Goal: Task Accomplishment & Management: Use online tool/utility

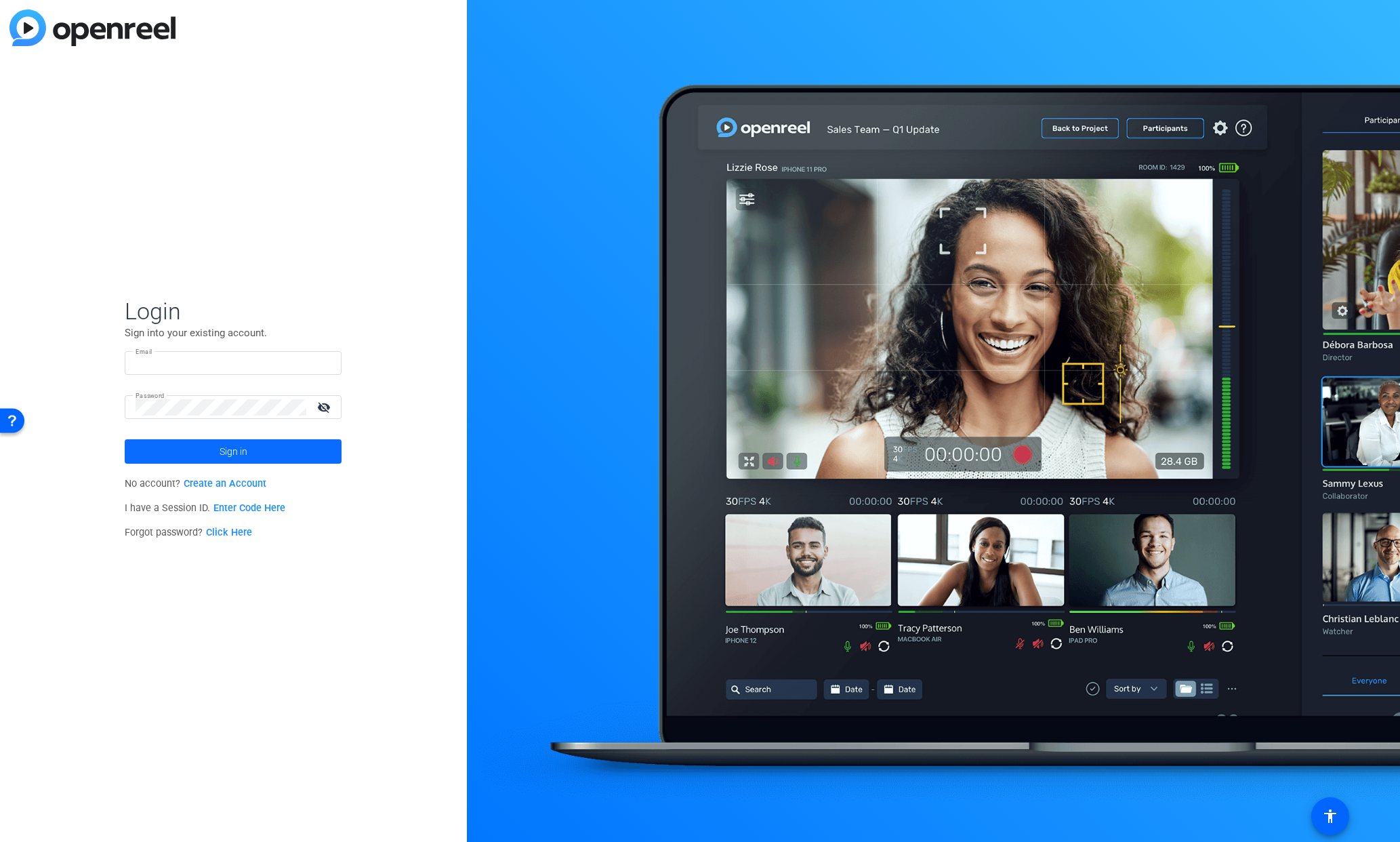
type input "paul.gattuso@precisionvh.com"
click at [238, 451] on span "Sign in" at bounding box center [233, 451] width 27 height 34
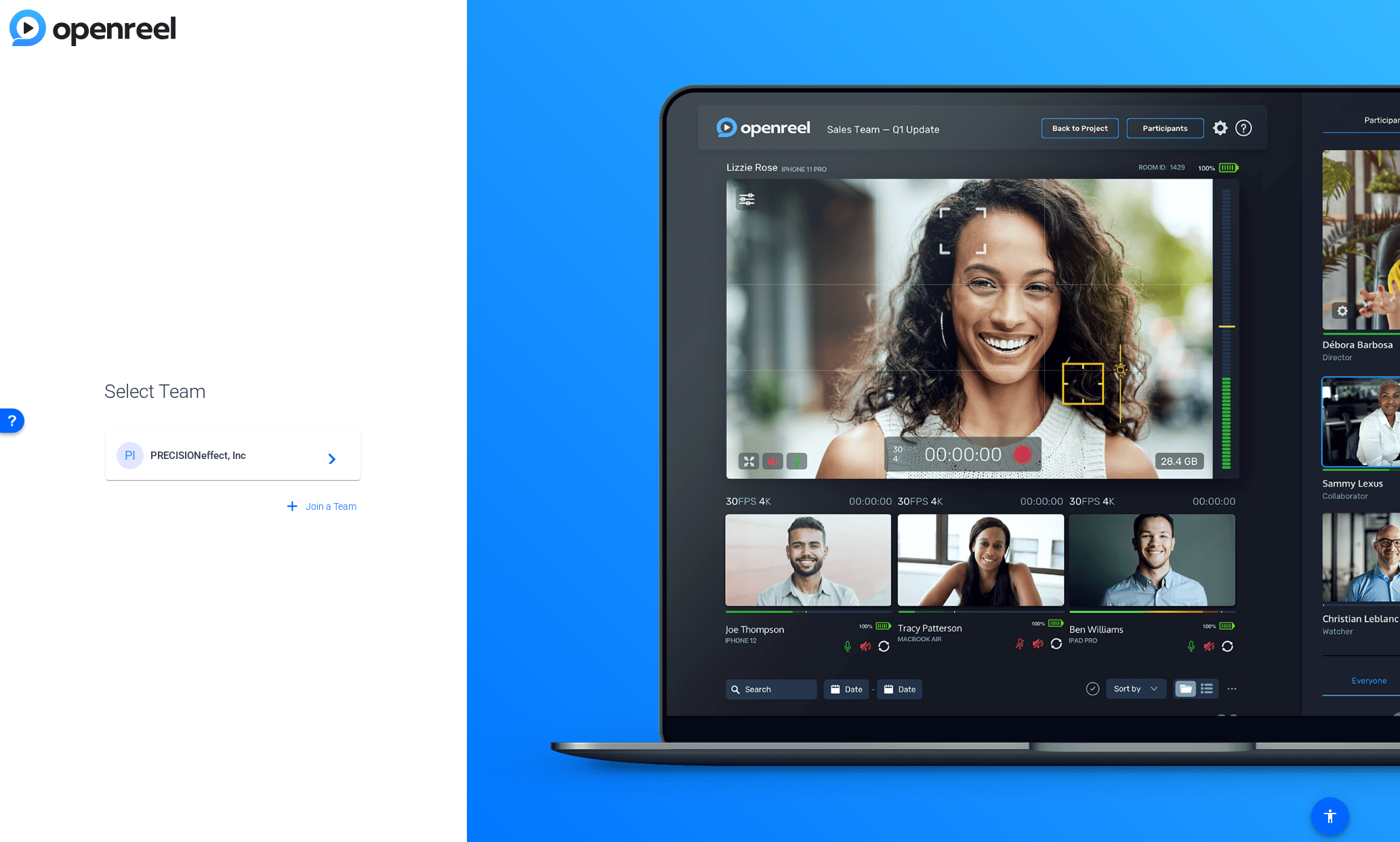
click at [237, 453] on span "PRECISIONeffect, Inc" at bounding box center [235, 455] width 170 height 12
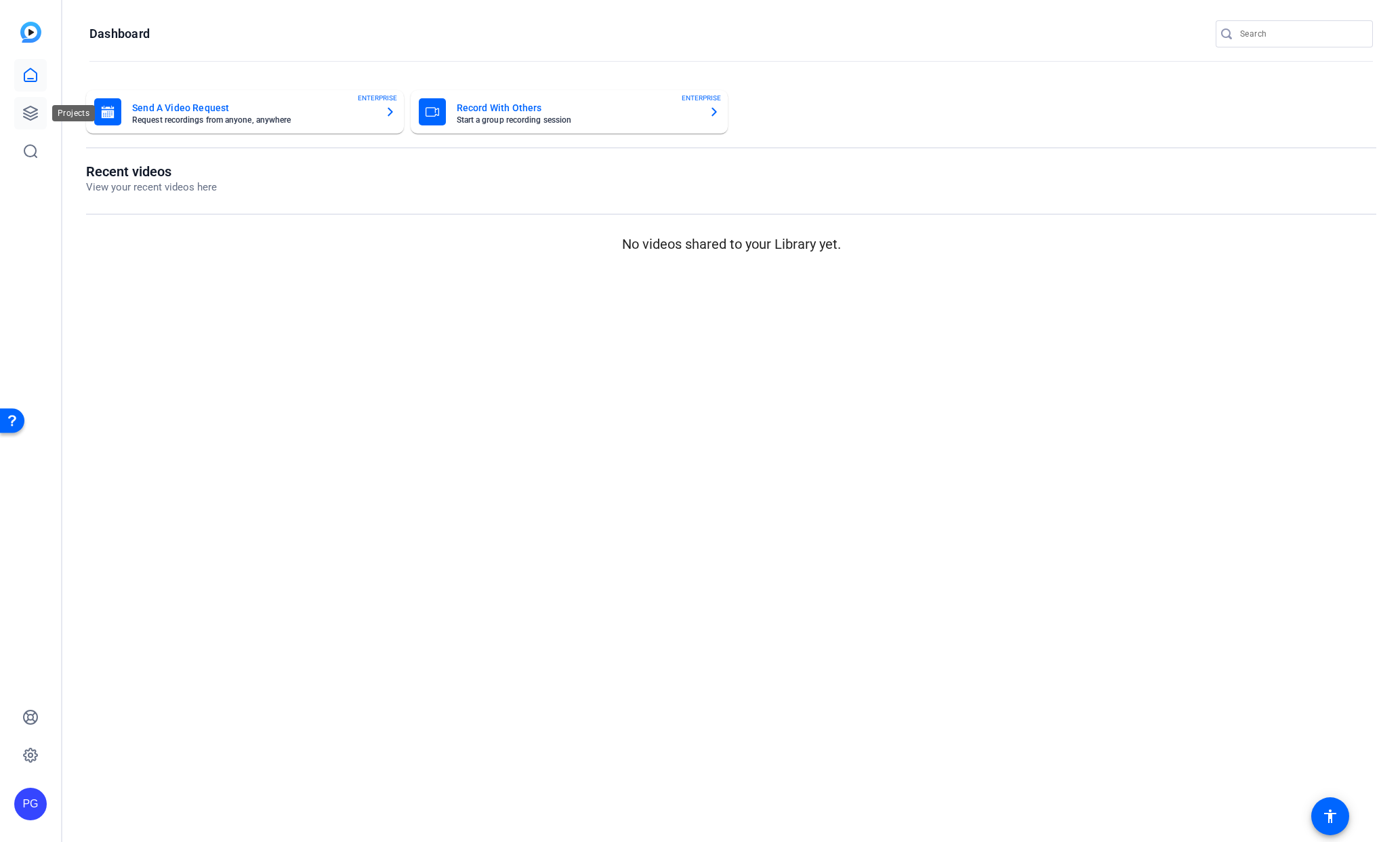
click at [35, 114] on icon at bounding box center [30, 113] width 13 height 13
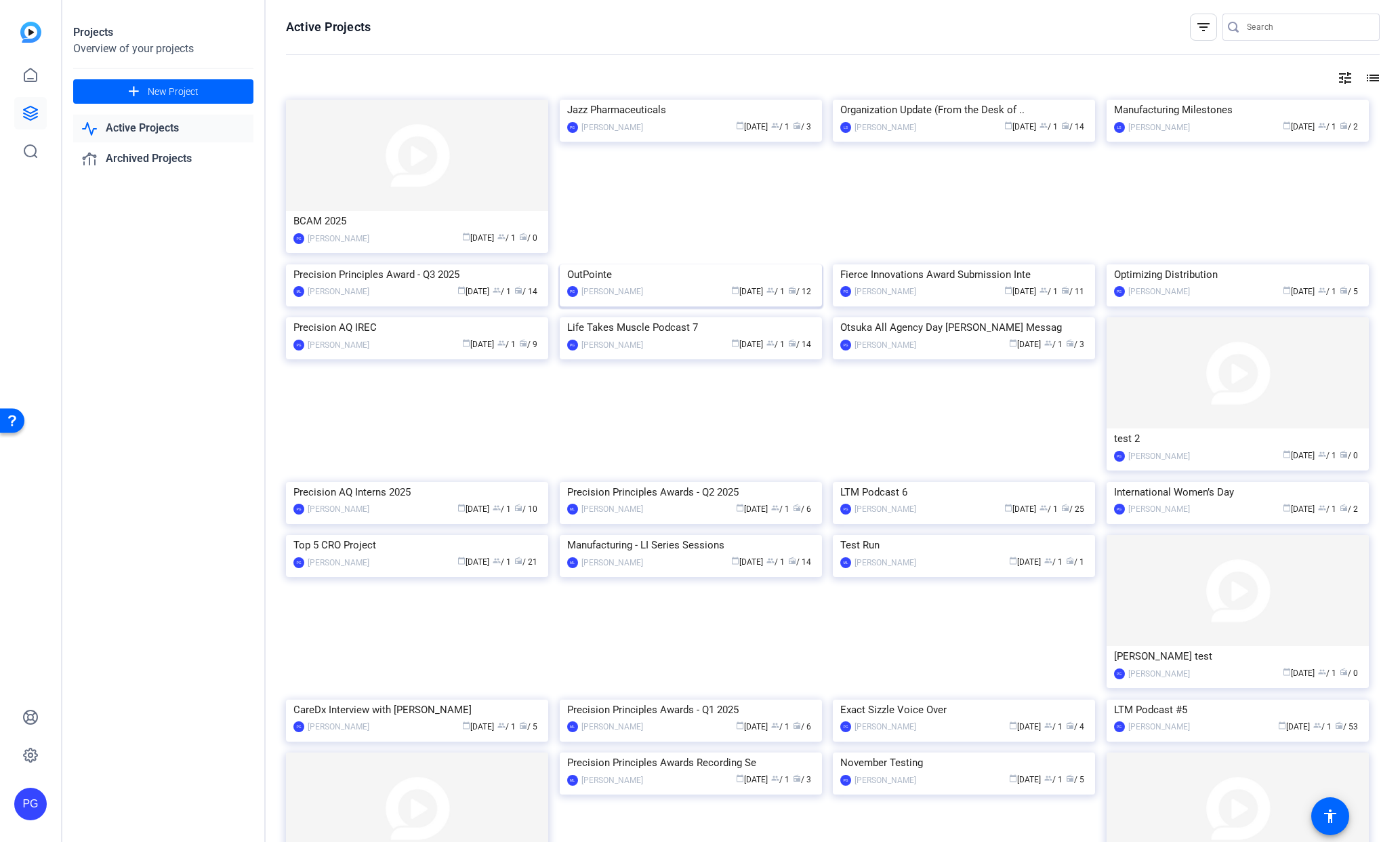
click at [618, 265] on img at bounding box center [691, 265] width 263 height 0
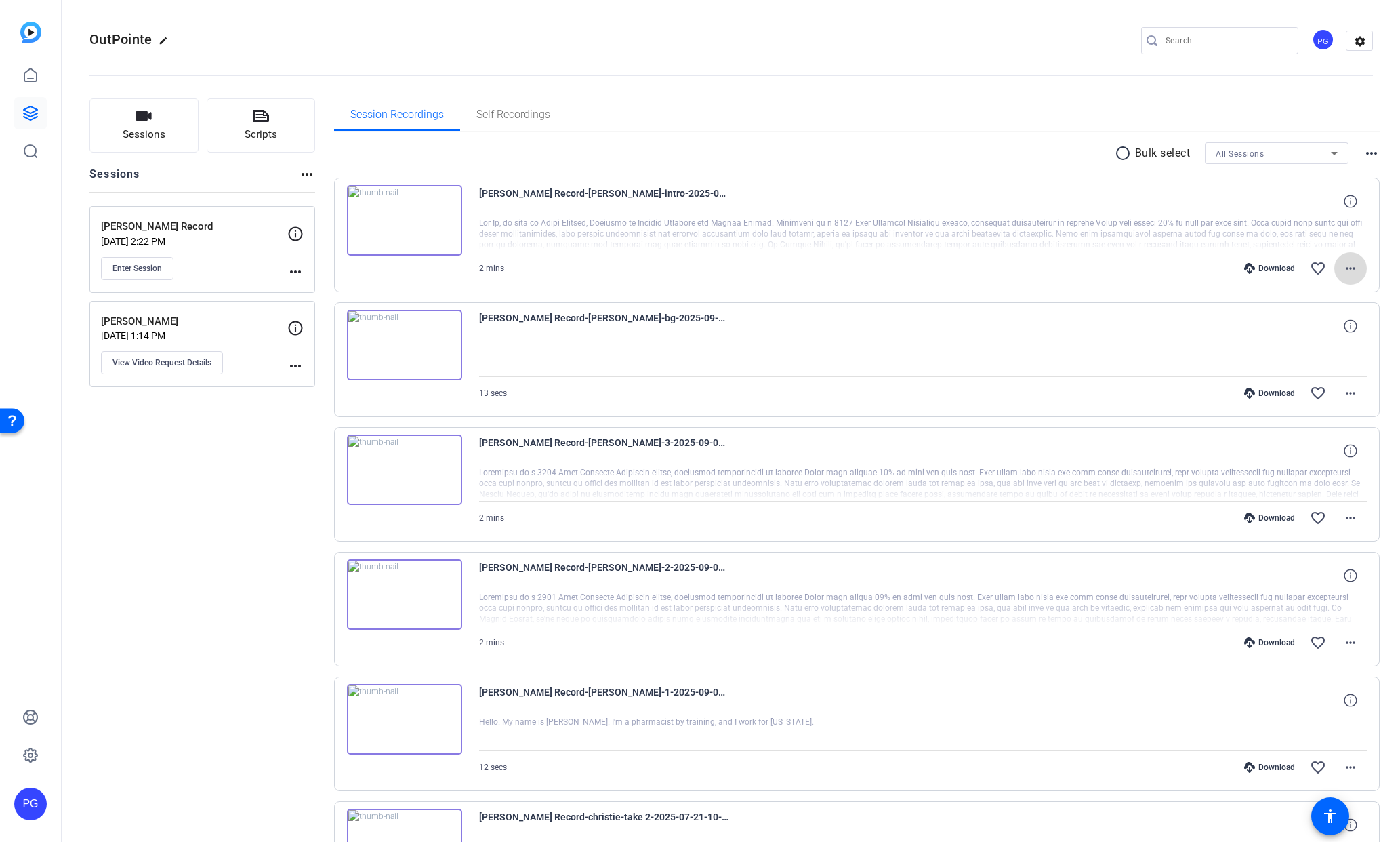
click at [1351, 265] on mat-icon "more_horiz" at bounding box center [1351, 268] width 16 height 16
click at [1311, 325] on span "Download MP4" at bounding box center [1316, 330] width 82 height 16
click at [1350, 390] on mat-icon "more_horiz" at bounding box center [1351, 393] width 16 height 16
click at [1295, 453] on span "Download MP4" at bounding box center [1308, 455] width 96 height 16
click at [1353, 514] on mat-icon "more_horiz" at bounding box center [1351, 518] width 16 height 16
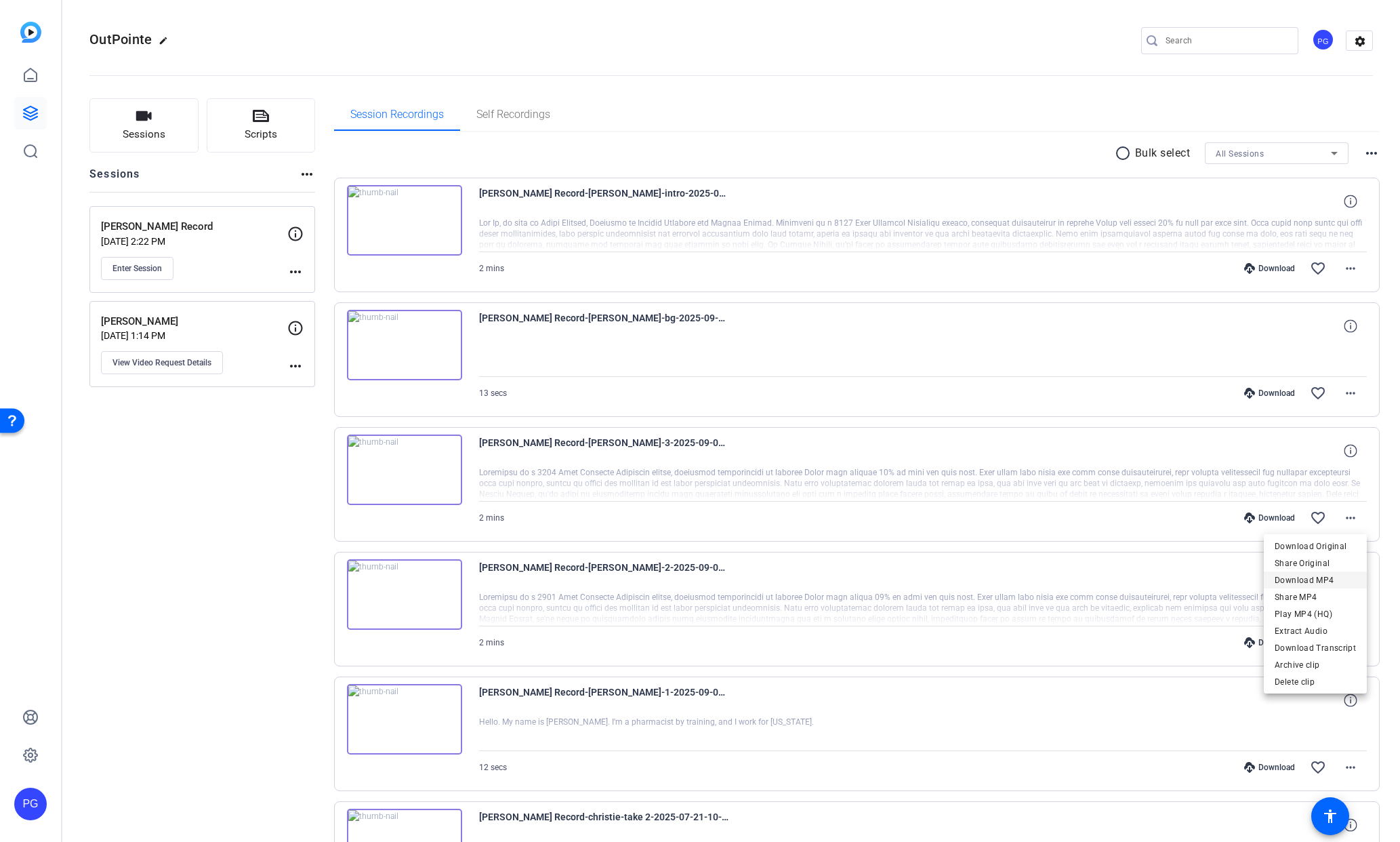
click at [1301, 579] on span "Download MP4" at bounding box center [1316, 580] width 82 height 16
click at [1354, 640] on mat-icon "more_horiz" at bounding box center [1351, 642] width 16 height 16
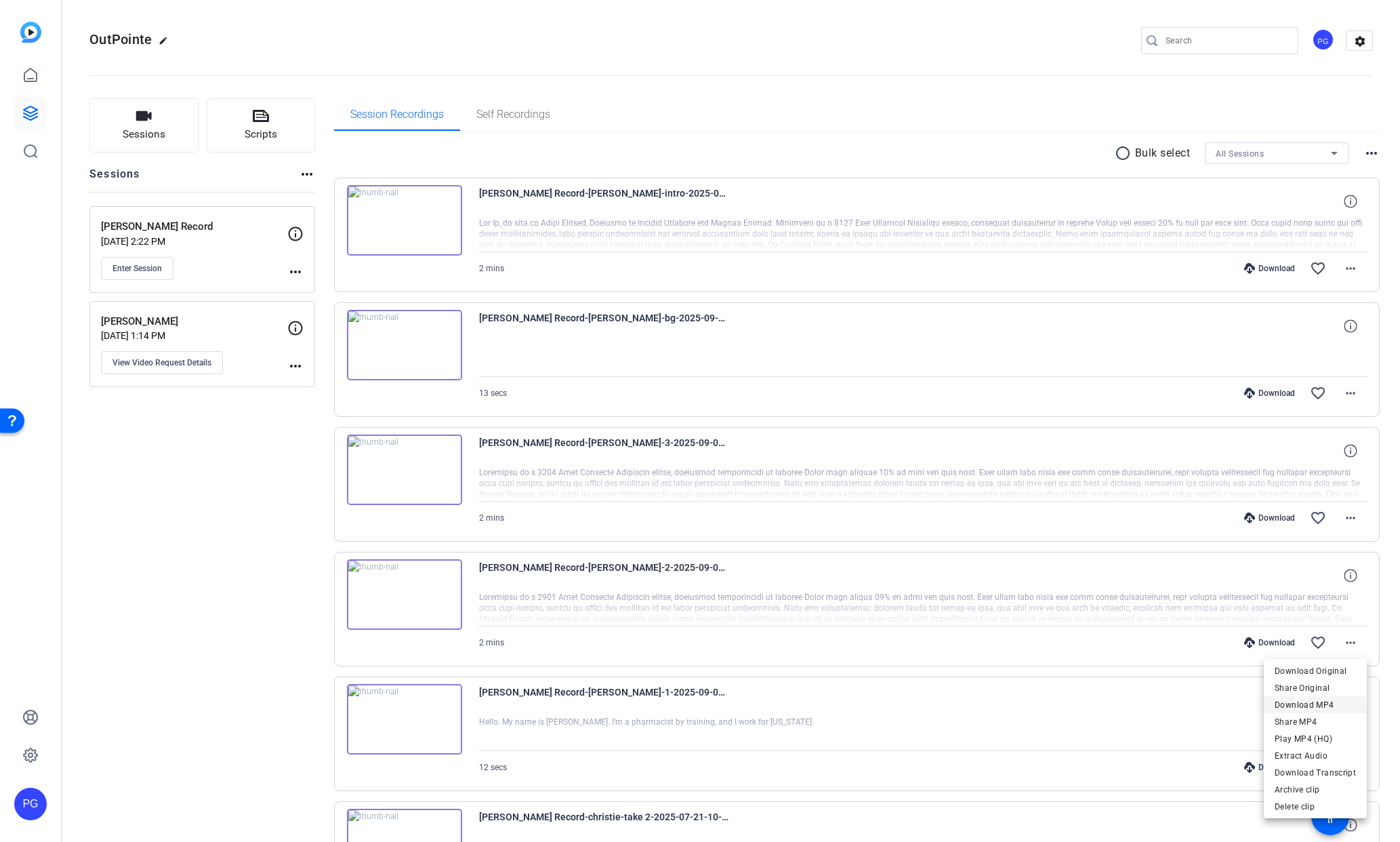
click at [1305, 705] on span "Download MP4" at bounding box center [1316, 705] width 82 height 16
click at [1351, 767] on mat-icon "more_horiz" at bounding box center [1351, 767] width 16 height 16
click at [1314, 635] on span "Download MP4" at bounding box center [1316, 637] width 82 height 16
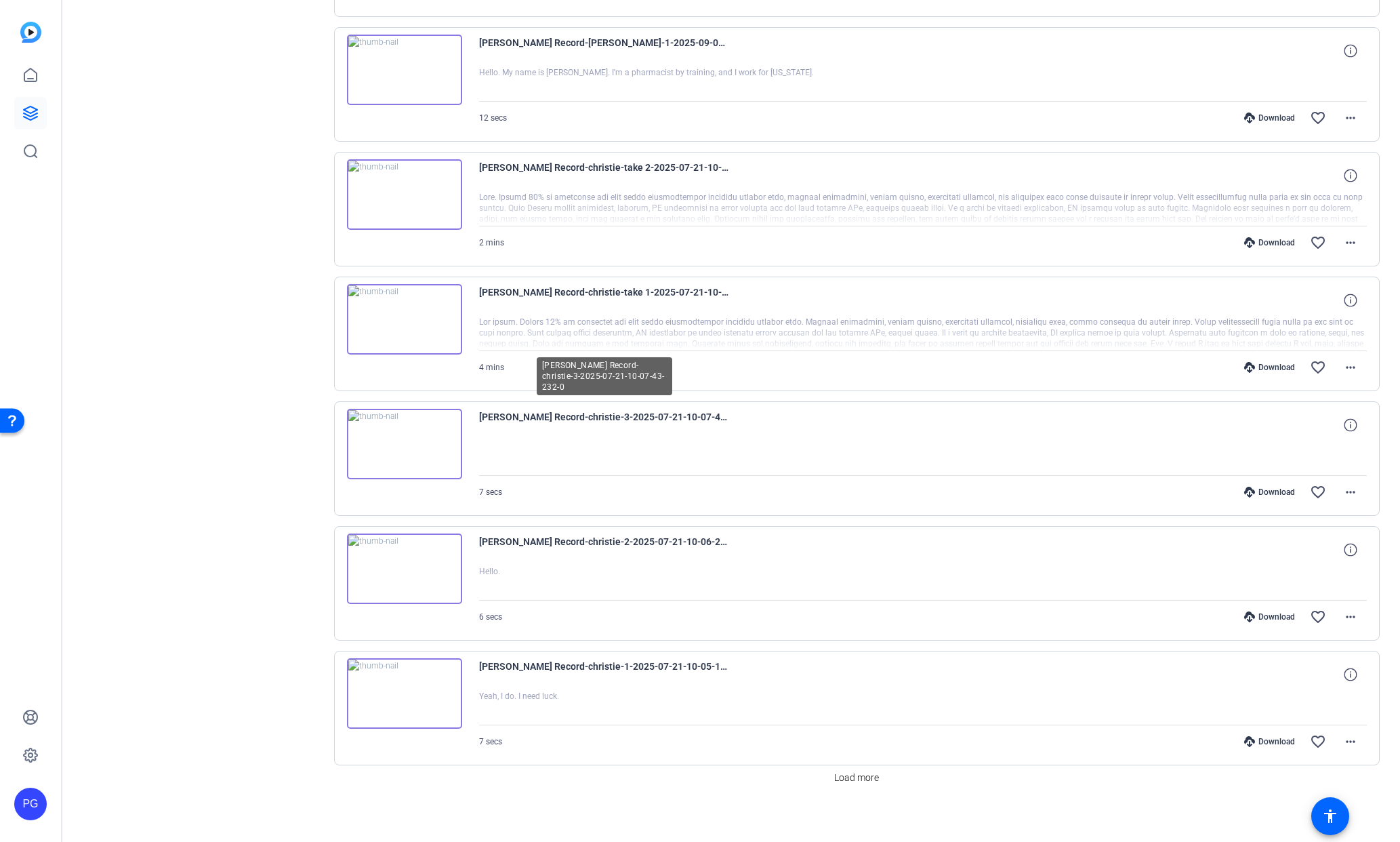
scroll to position [649, 0]
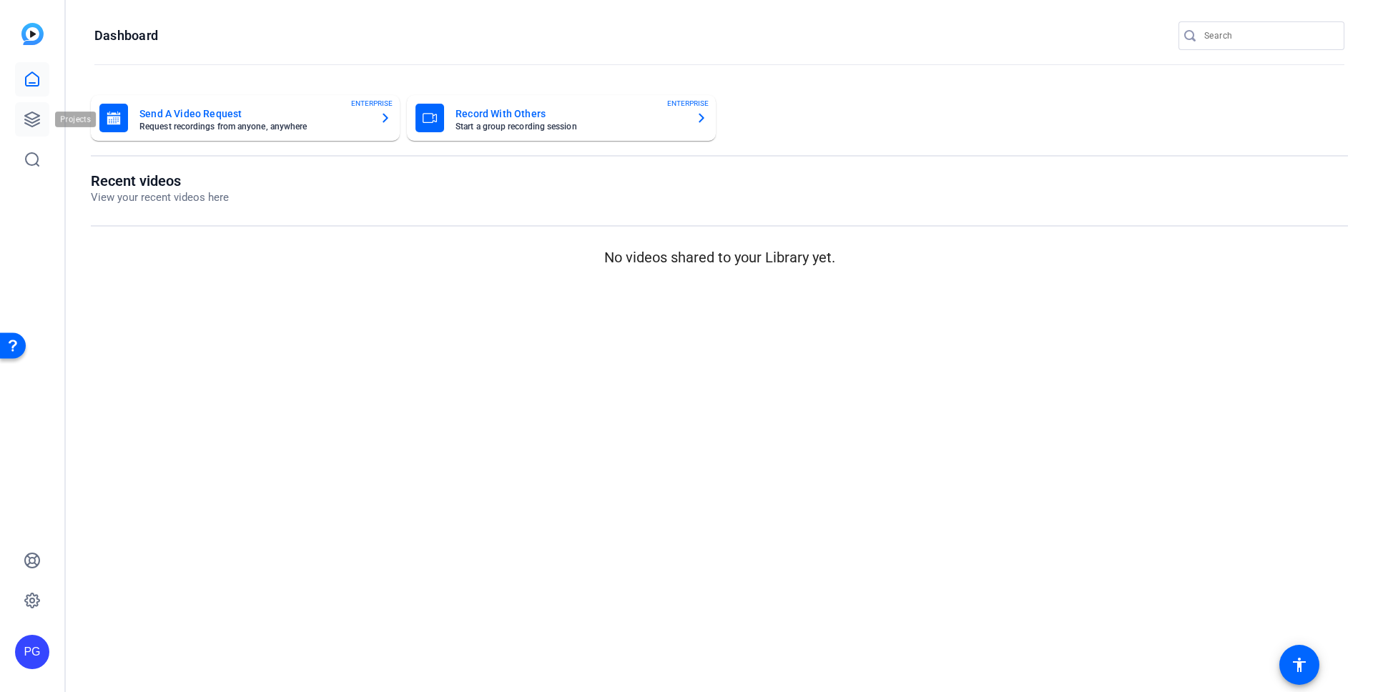
click at [29, 118] on icon at bounding box center [32, 119] width 14 height 14
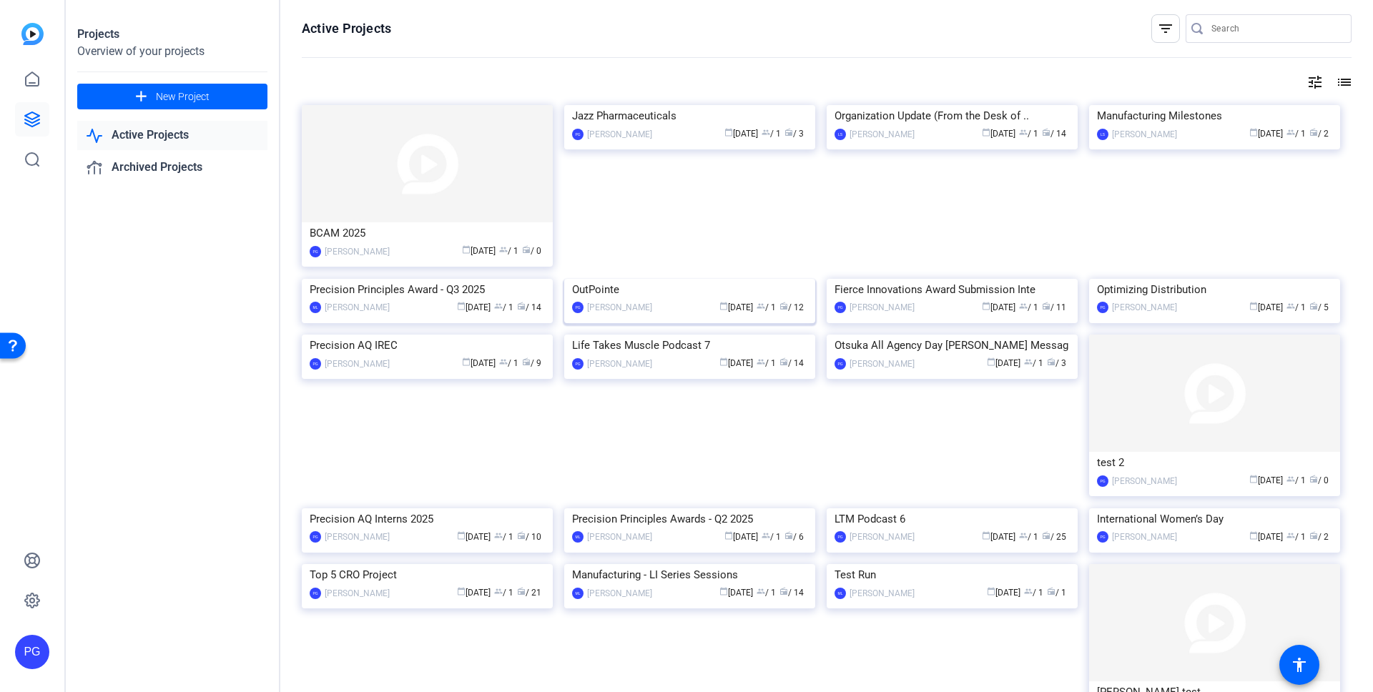
click at [746, 279] on img at bounding box center [689, 279] width 251 height 0
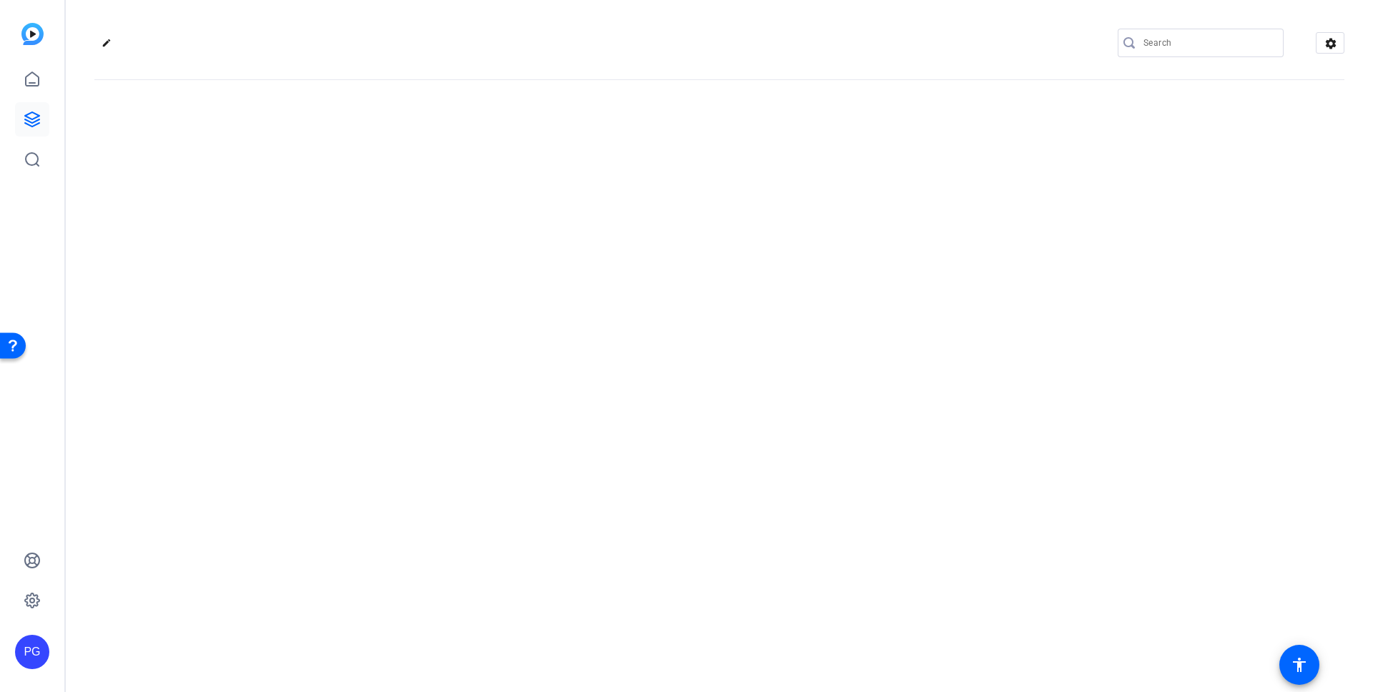
click at [746, 319] on div "edit settings" at bounding box center [719, 346] width 1307 height 692
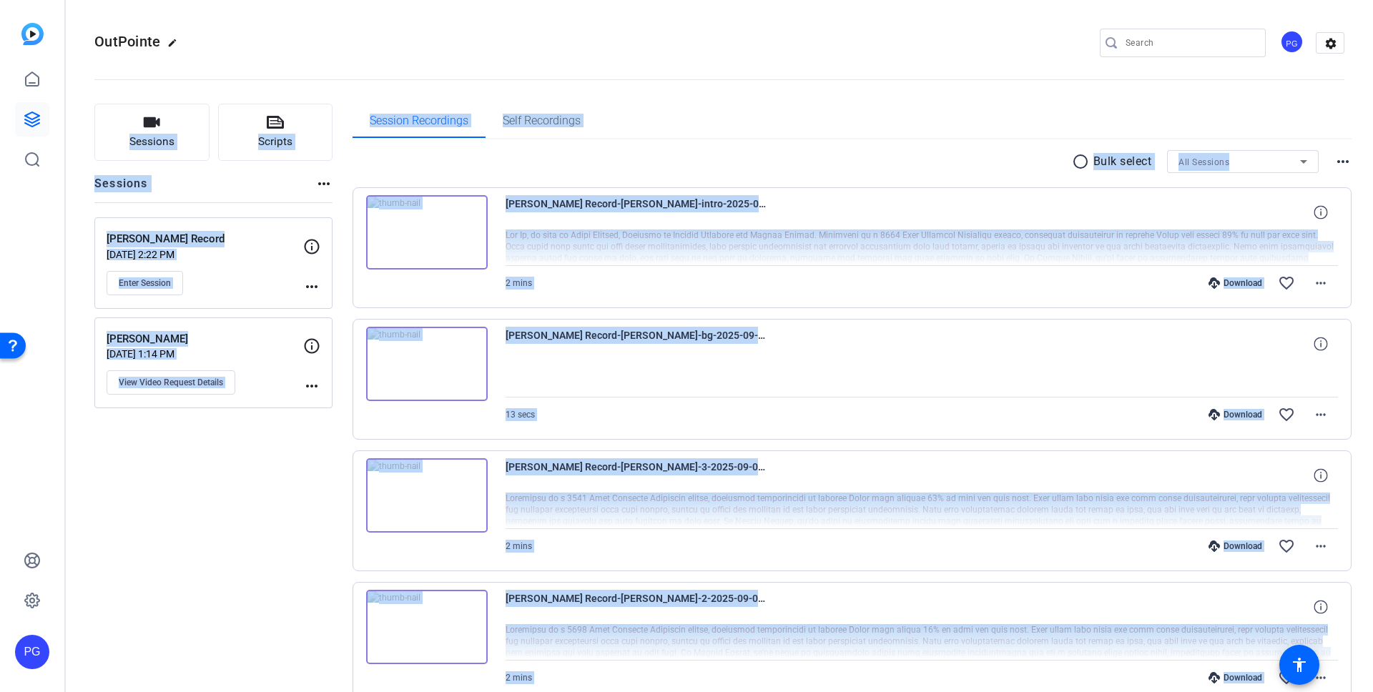
click at [828, 119] on div "Session Recordings Self Recordings" at bounding box center [853, 121] width 1000 height 34
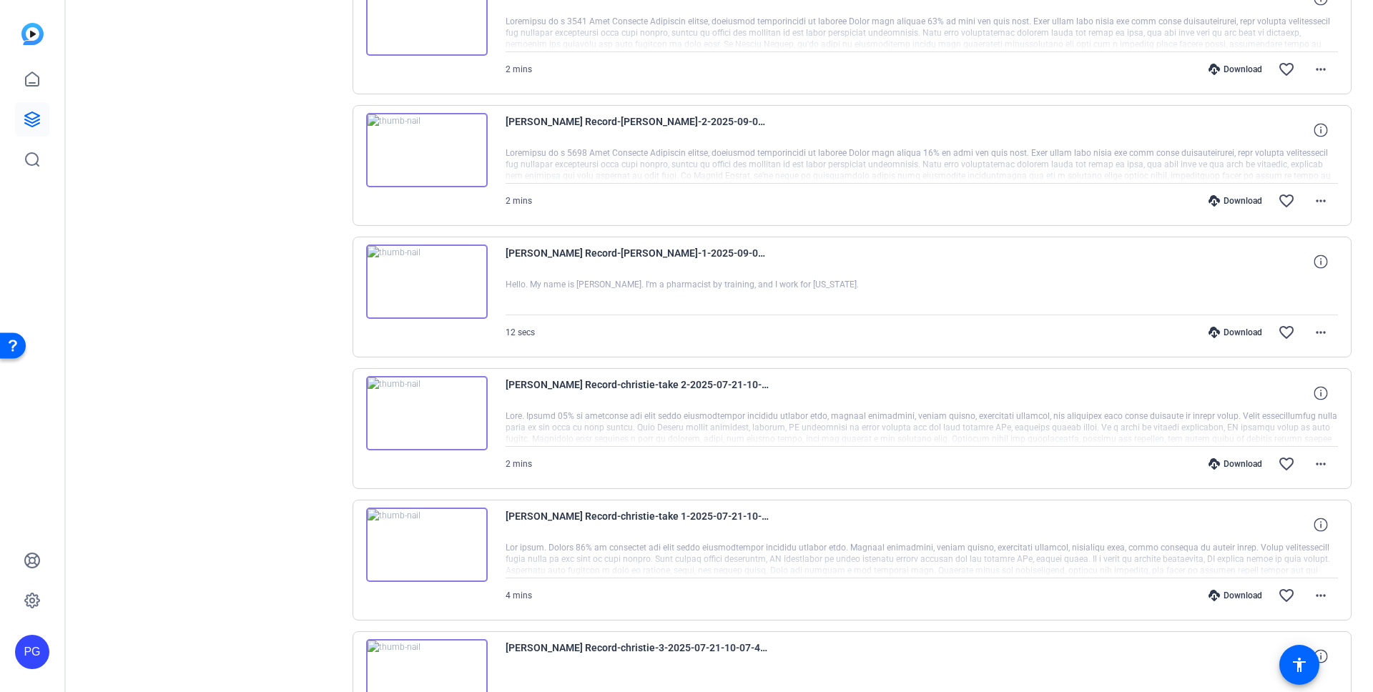
scroll to position [436, 0]
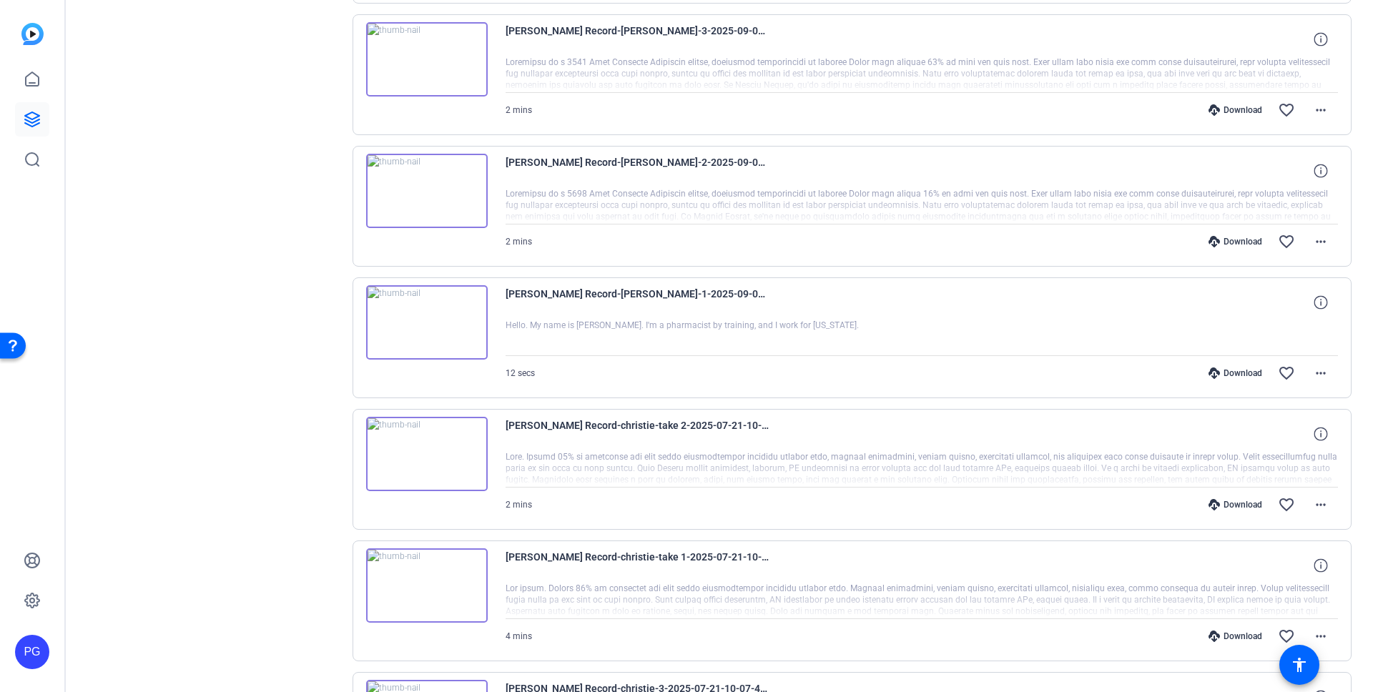
click at [887, 169] on div "Christie Callahan Record-Robin Coulter-2-2025-09-04-13-18-20-286-0" at bounding box center [922, 171] width 833 height 34
click at [428, 190] on img at bounding box center [427, 191] width 122 height 74
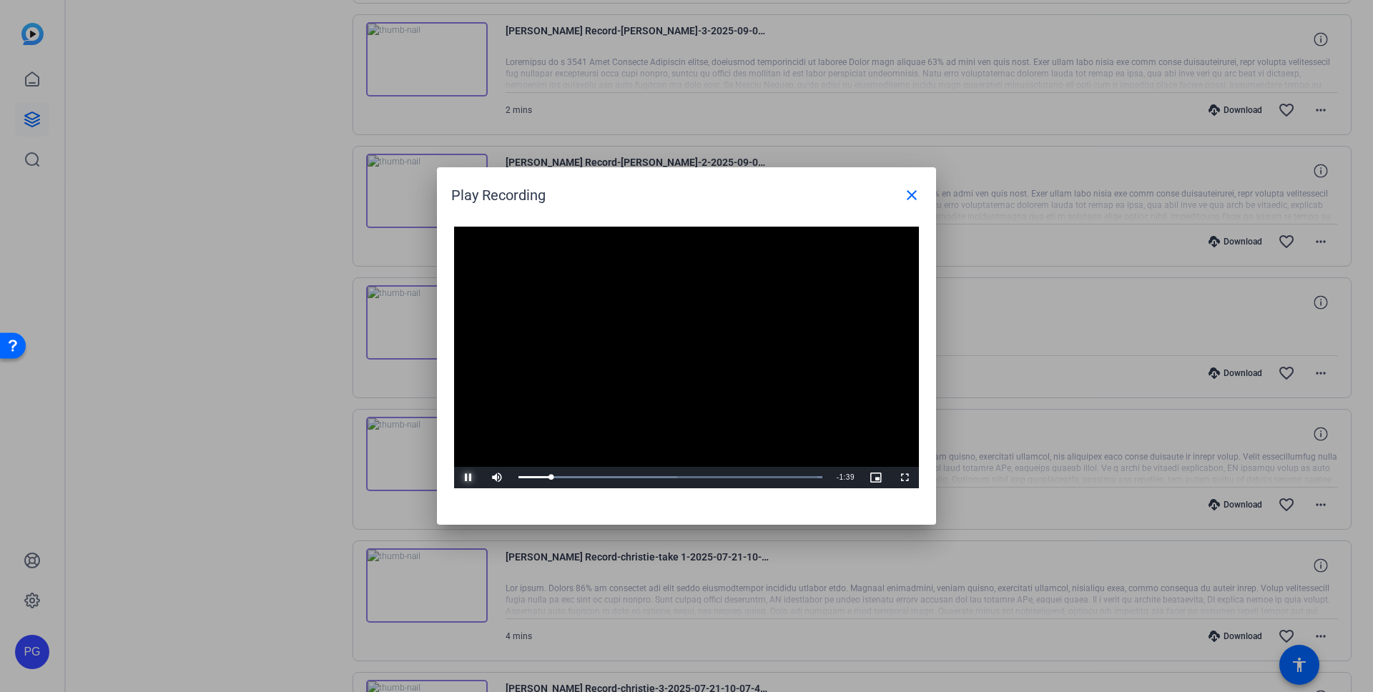
click at [468, 478] on span "Video Player" at bounding box center [468, 478] width 29 height 0
click at [906, 192] on mat-icon "close" at bounding box center [911, 195] width 17 height 17
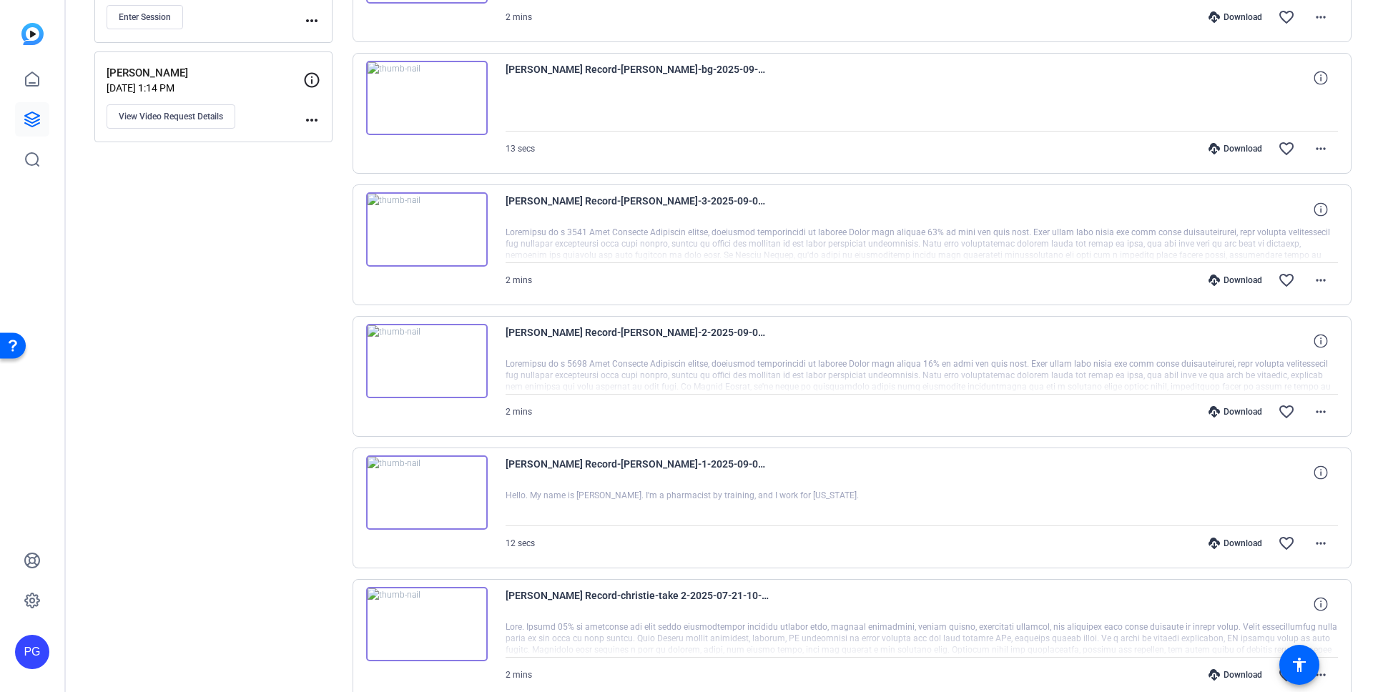
scroll to position [267, 0]
click at [424, 226] on img at bounding box center [427, 229] width 122 height 74
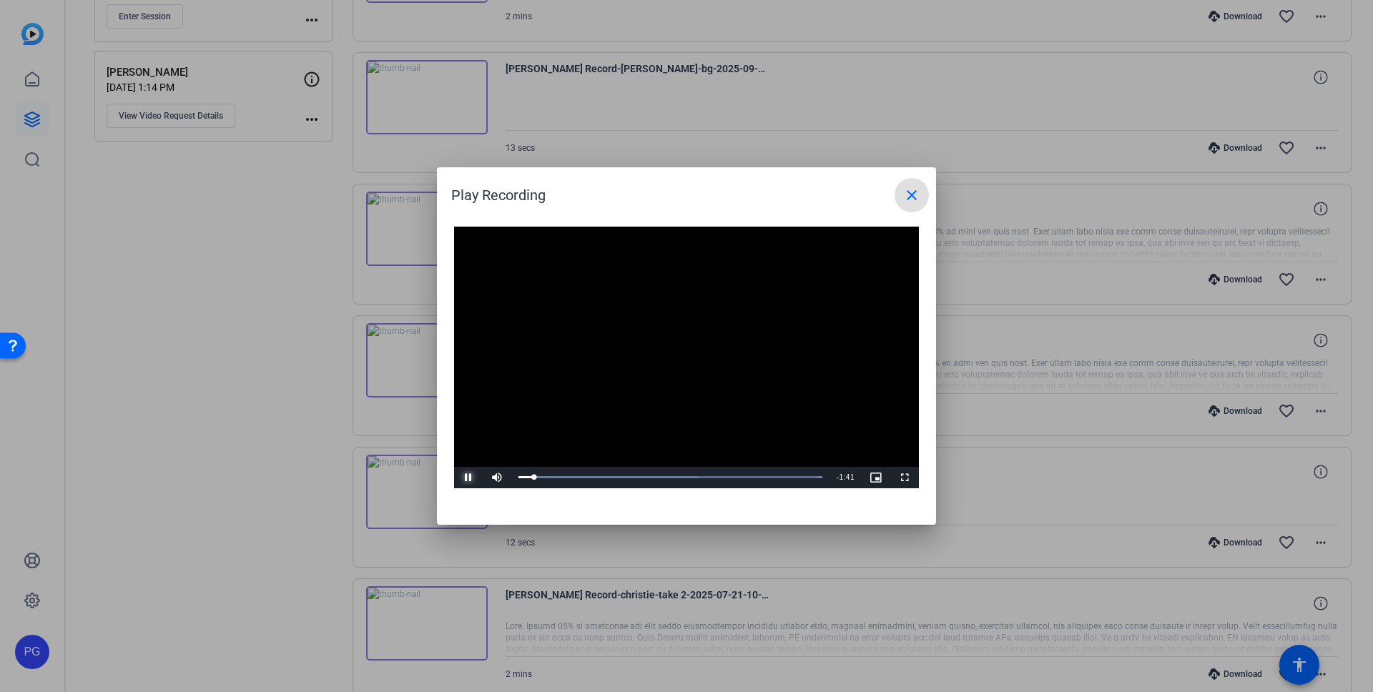
click at [470, 478] on span "Video Player" at bounding box center [468, 478] width 29 height 0
drag, startPoint x: 518, startPoint y: 476, endPoint x: 491, endPoint y: 478, distance: 27.3
click at [492, 479] on div "Play Unmute 0% Current Time 0:00 / Duration 1:46 Loaded : 100.00% 0:00 0:00 Str…" at bounding box center [686, 477] width 465 height 21
drag, startPoint x: 494, startPoint y: 476, endPoint x: 483, endPoint y: 481, distance: 12.2
click at [493, 478] on span "Video Player" at bounding box center [497, 478] width 29 height 0
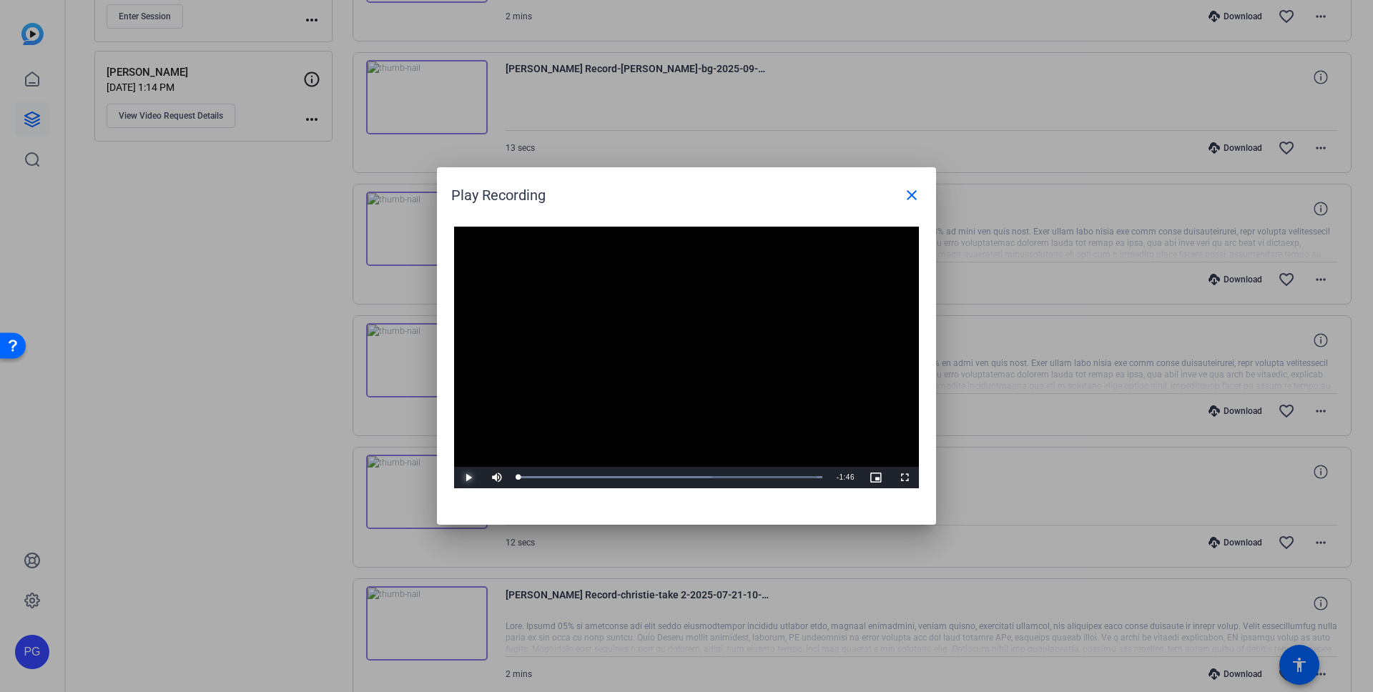
click at [468, 478] on span "Video Player" at bounding box center [468, 478] width 29 height 0
click at [466, 478] on span "Video Player" at bounding box center [468, 478] width 29 height 0
click at [911, 195] on mat-icon "close" at bounding box center [911, 195] width 17 height 17
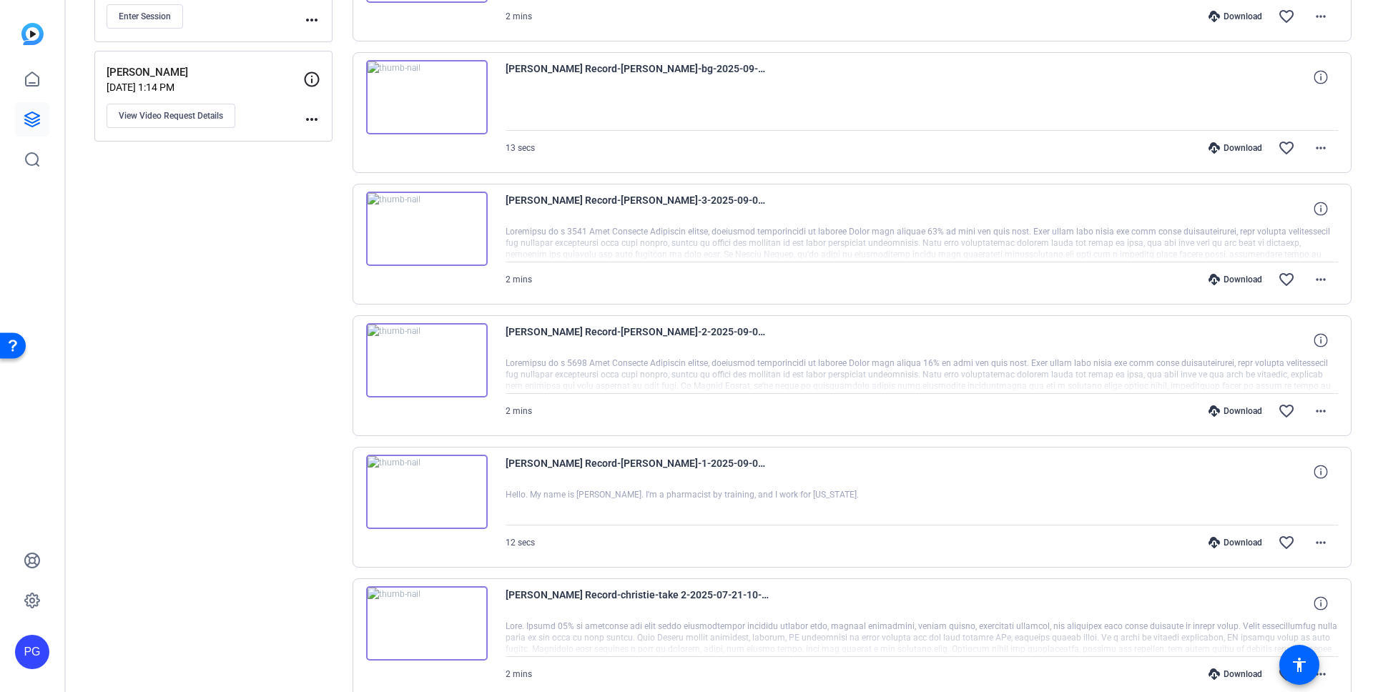
click at [458, 212] on img at bounding box center [427, 229] width 122 height 74
click at [417, 229] on img at bounding box center [427, 229] width 122 height 74
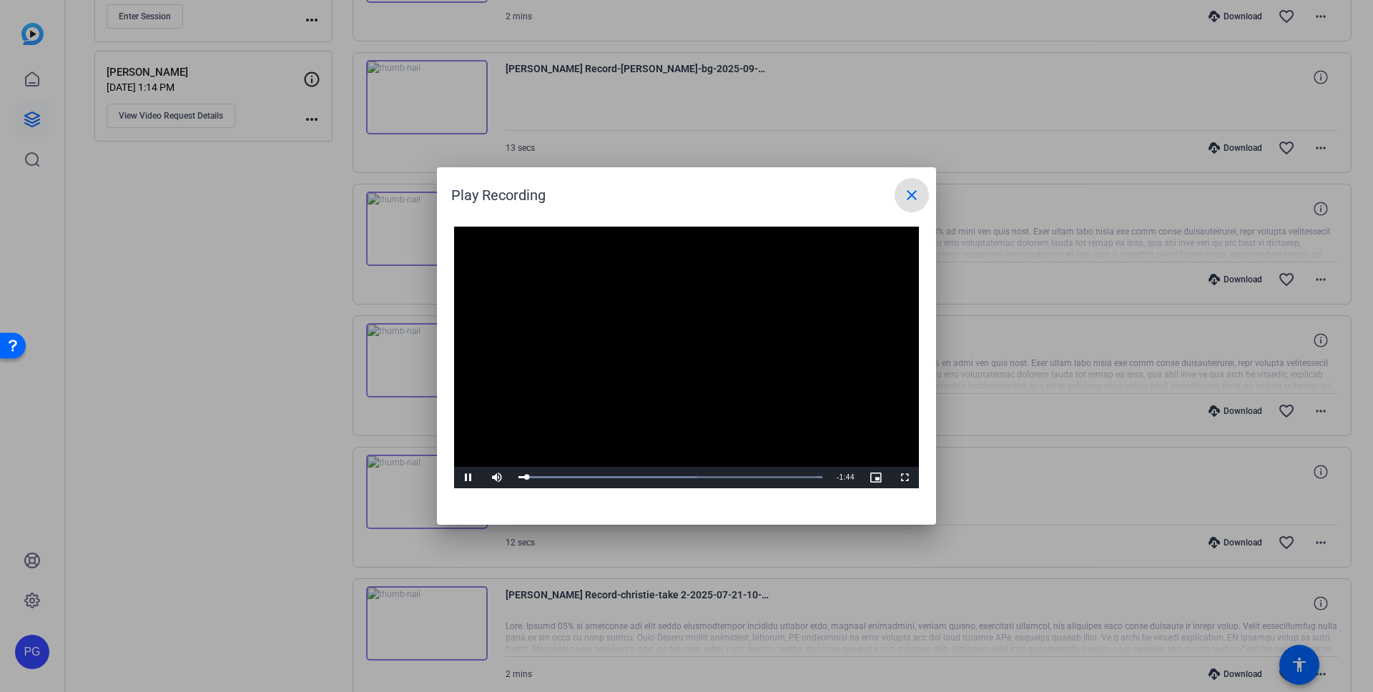
click at [915, 196] on mat-icon "close" at bounding box center [911, 195] width 17 height 17
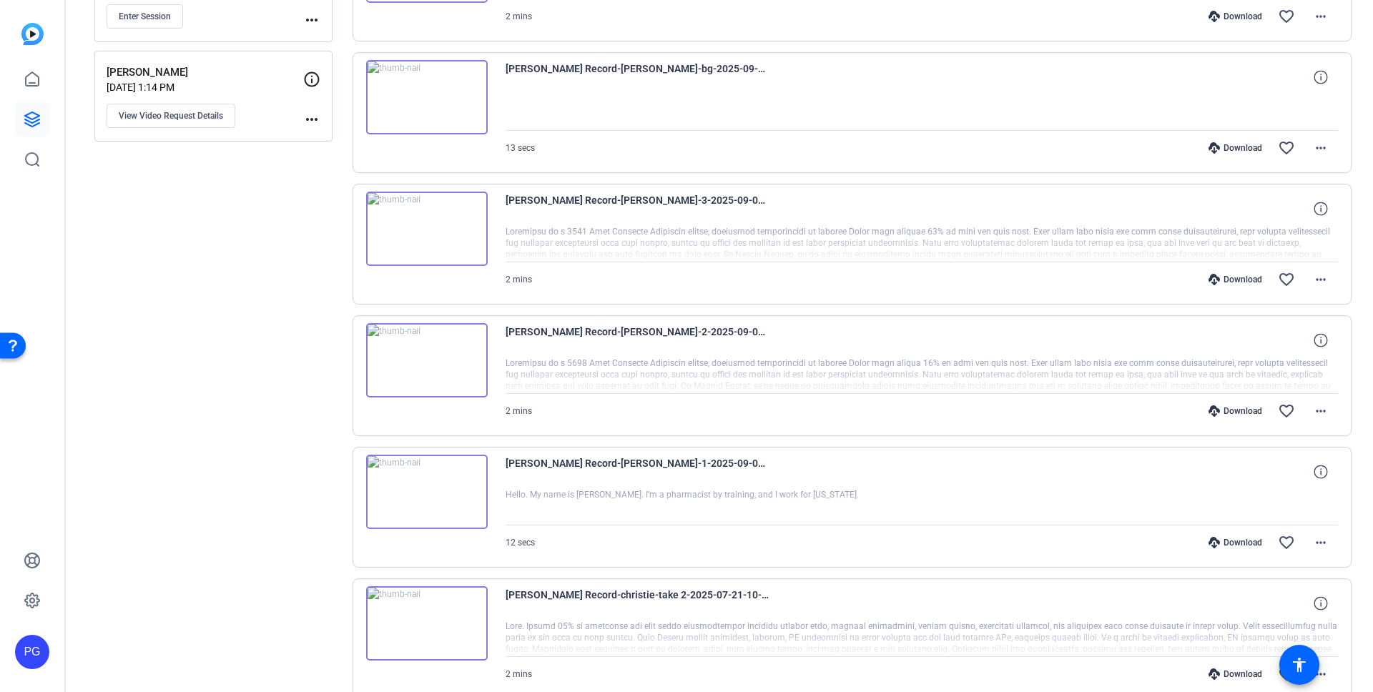
click at [883, 208] on div "Christie Callahan Record-Robin Coulter-3-2025-09-04-13-23-53-891-0" at bounding box center [922, 209] width 833 height 34
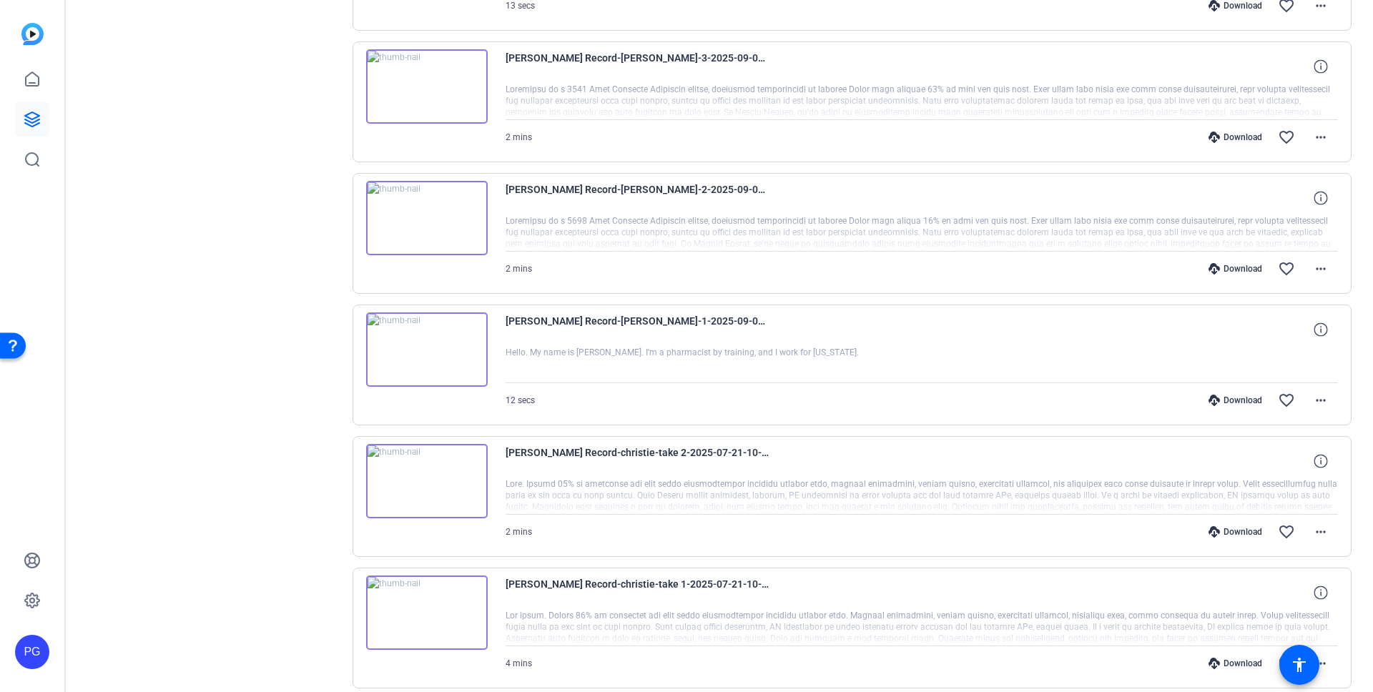
scroll to position [408, 0]
click at [471, 230] on img at bounding box center [427, 219] width 122 height 74
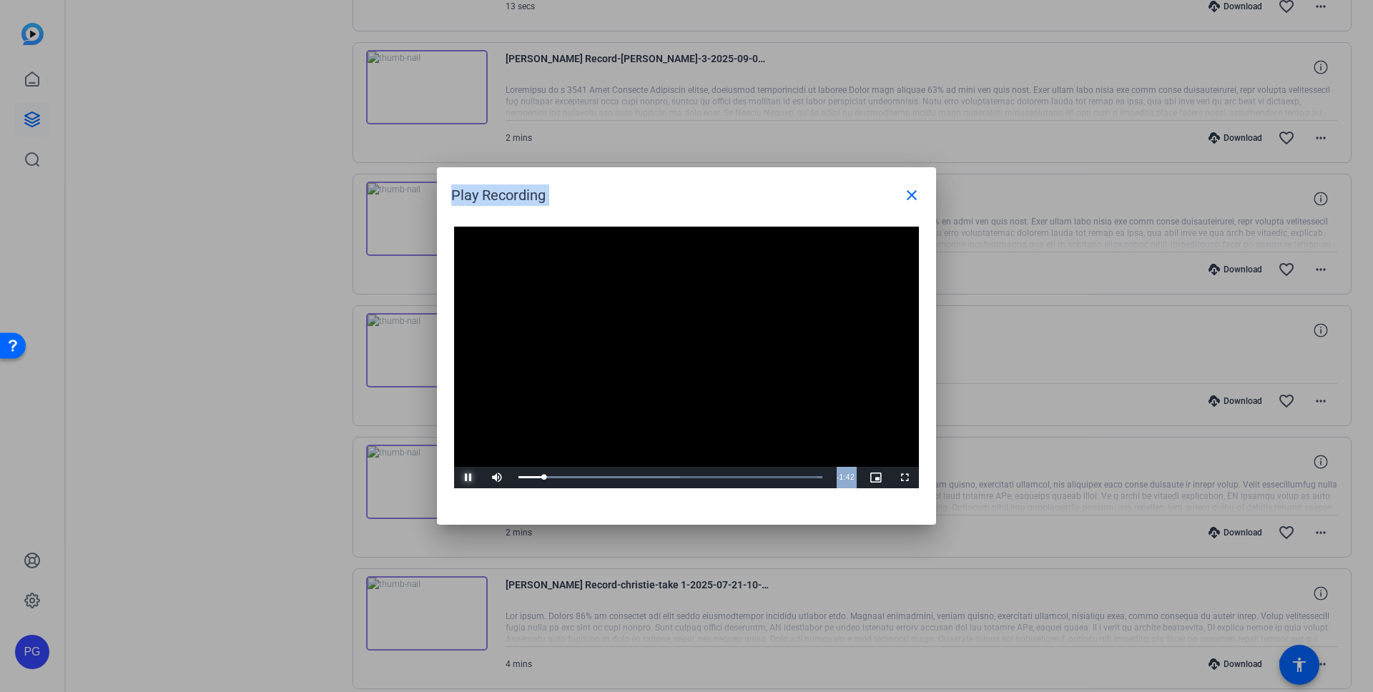
click at [464, 478] on span "Video Player" at bounding box center [468, 478] width 29 height 0
click at [914, 190] on mat-icon "close" at bounding box center [911, 195] width 17 height 17
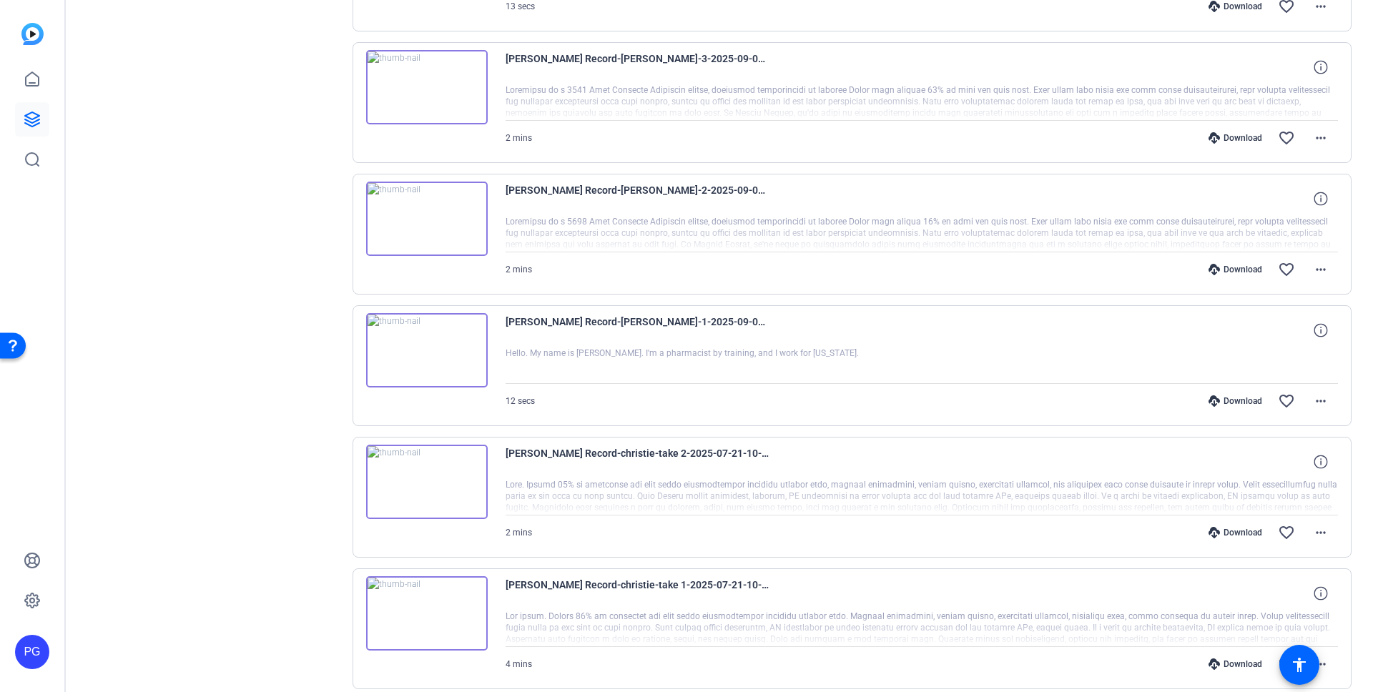
click at [419, 215] on img at bounding box center [427, 219] width 122 height 74
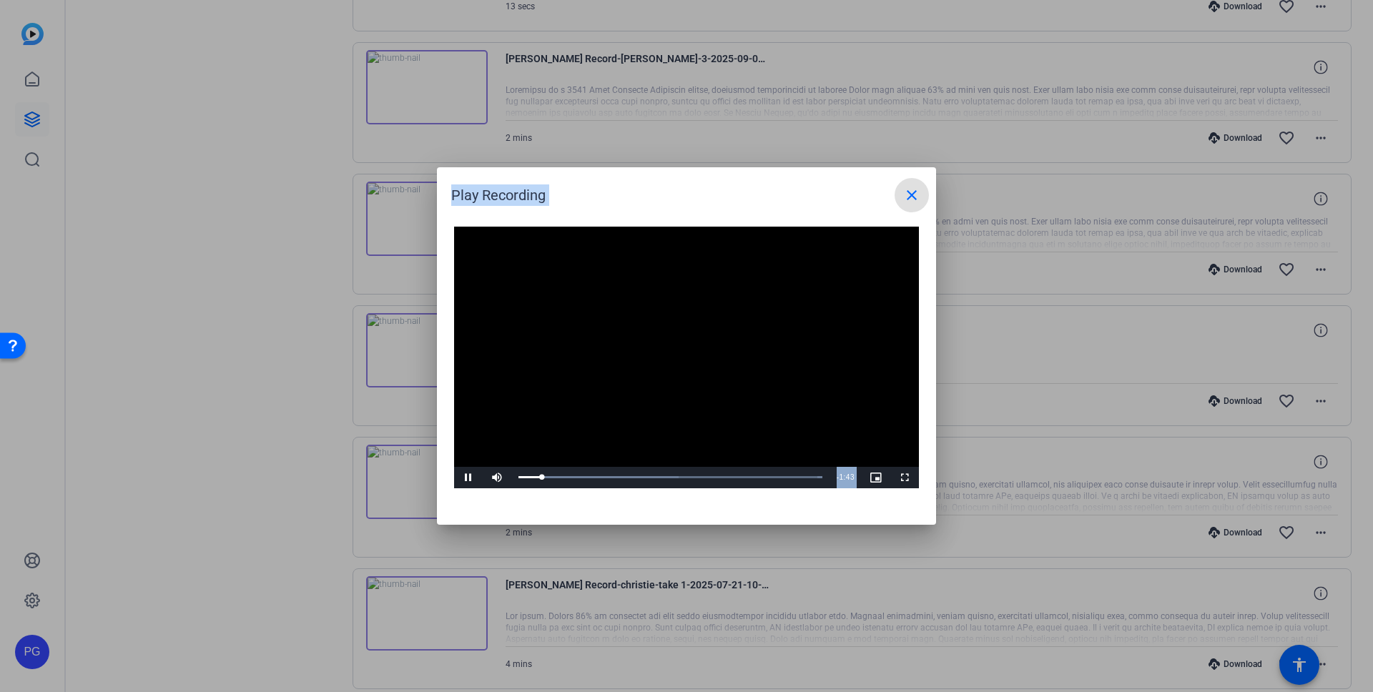
click at [915, 197] on mat-icon "close" at bounding box center [911, 195] width 17 height 17
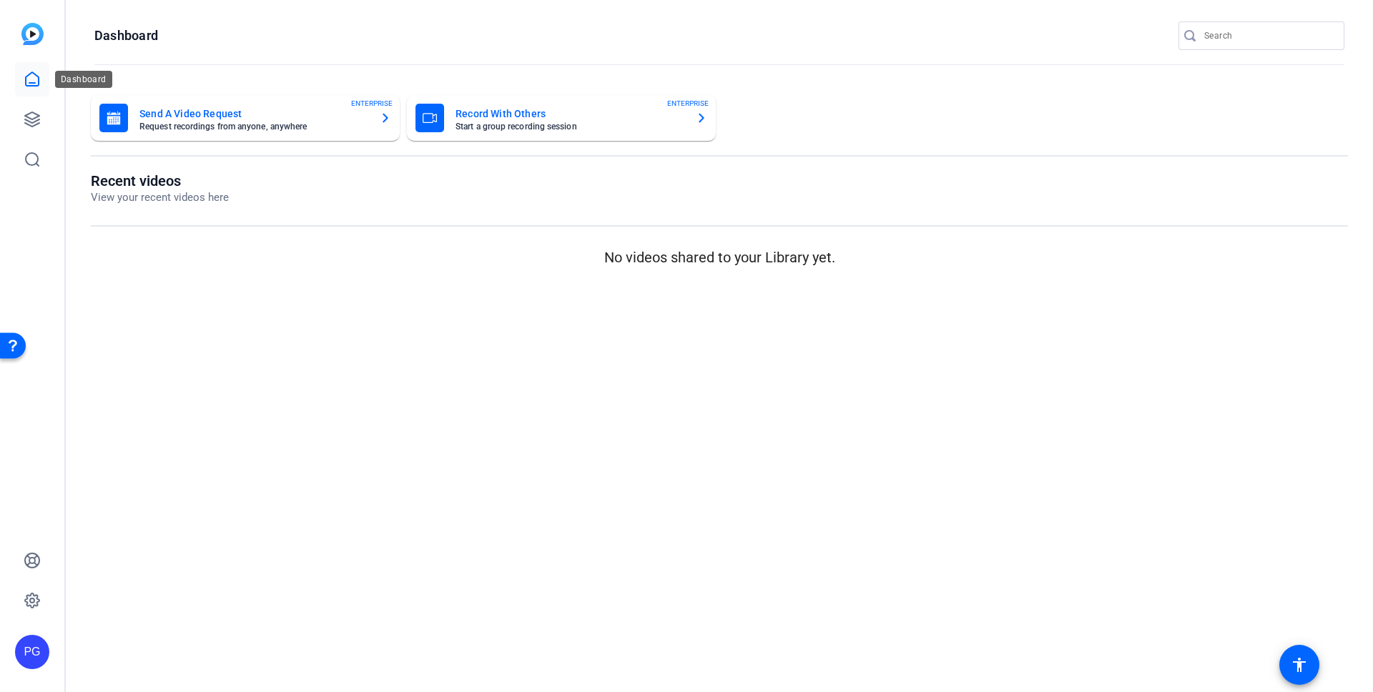
click at [32, 78] on icon at bounding box center [32, 79] width 17 height 17
click at [32, 122] on icon at bounding box center [32, 119] width 14 height 14
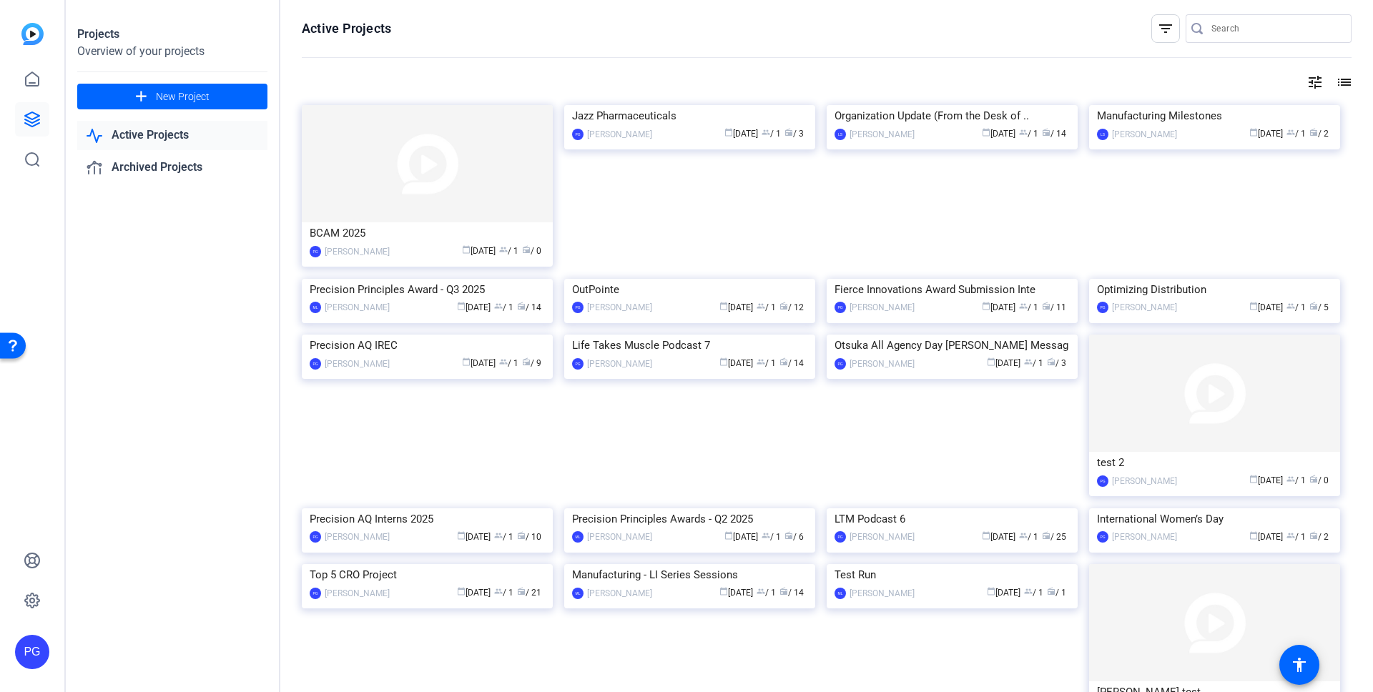
click at [467, 170] on img at bounding box center [427, 163] width 251 height 117
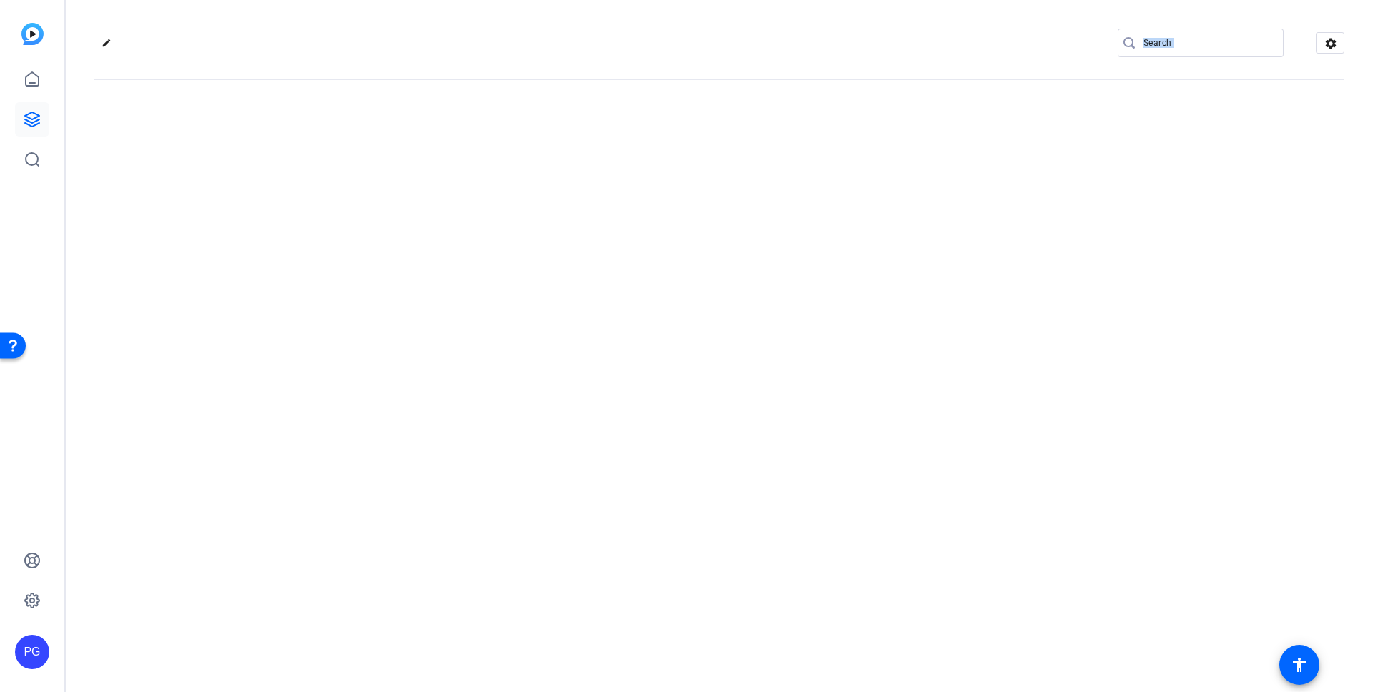
click at [467, 170] on div "edit settings" at bounding box center [719, 346] width 1307 height 692
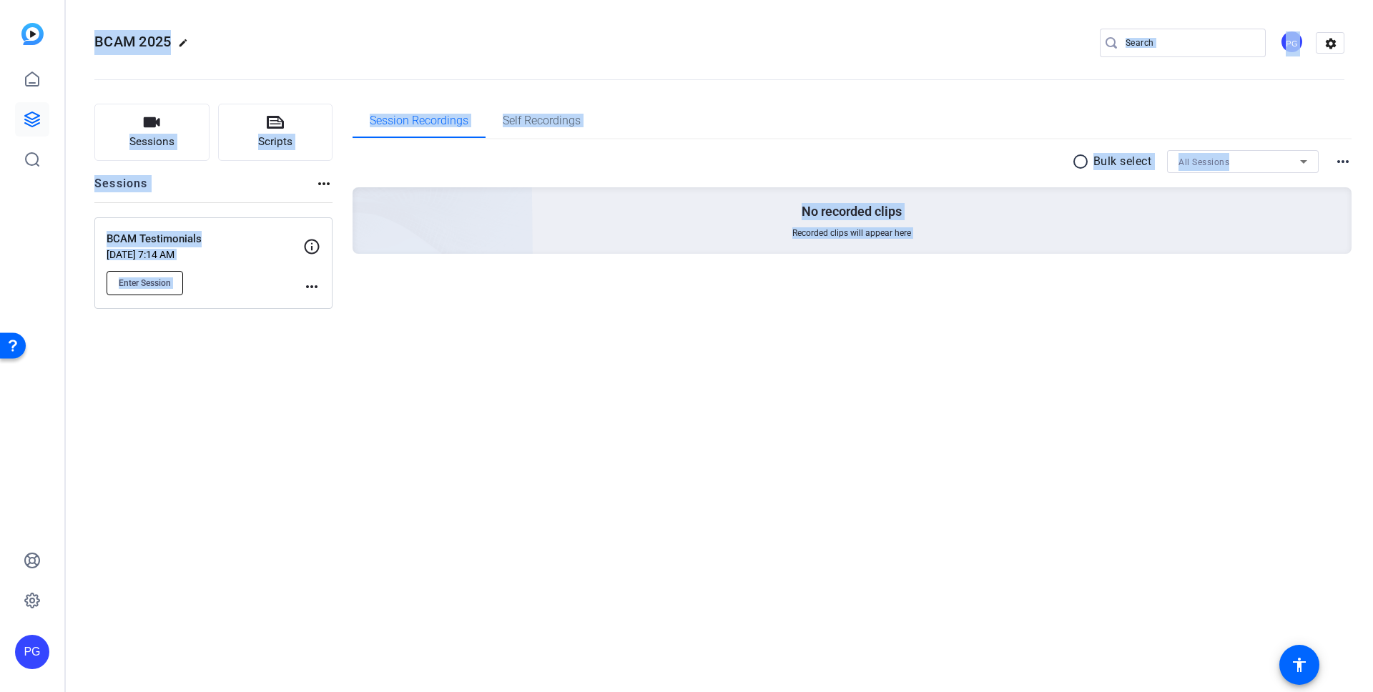
click at [137, 285] on span "Enter Session" at bounding box center [145, 282] width 52 height 11
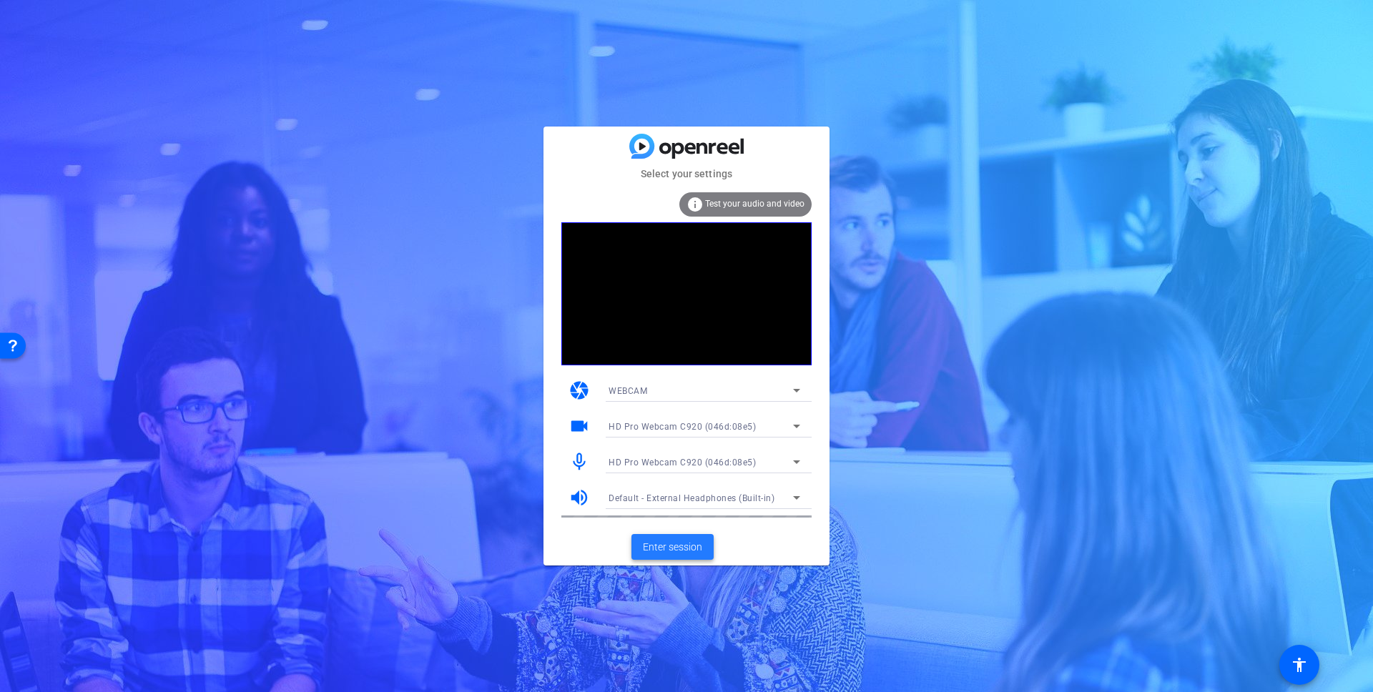
click at [691, 546] on span "Enter session" at bounding box center [672, 547] width 59 height 15
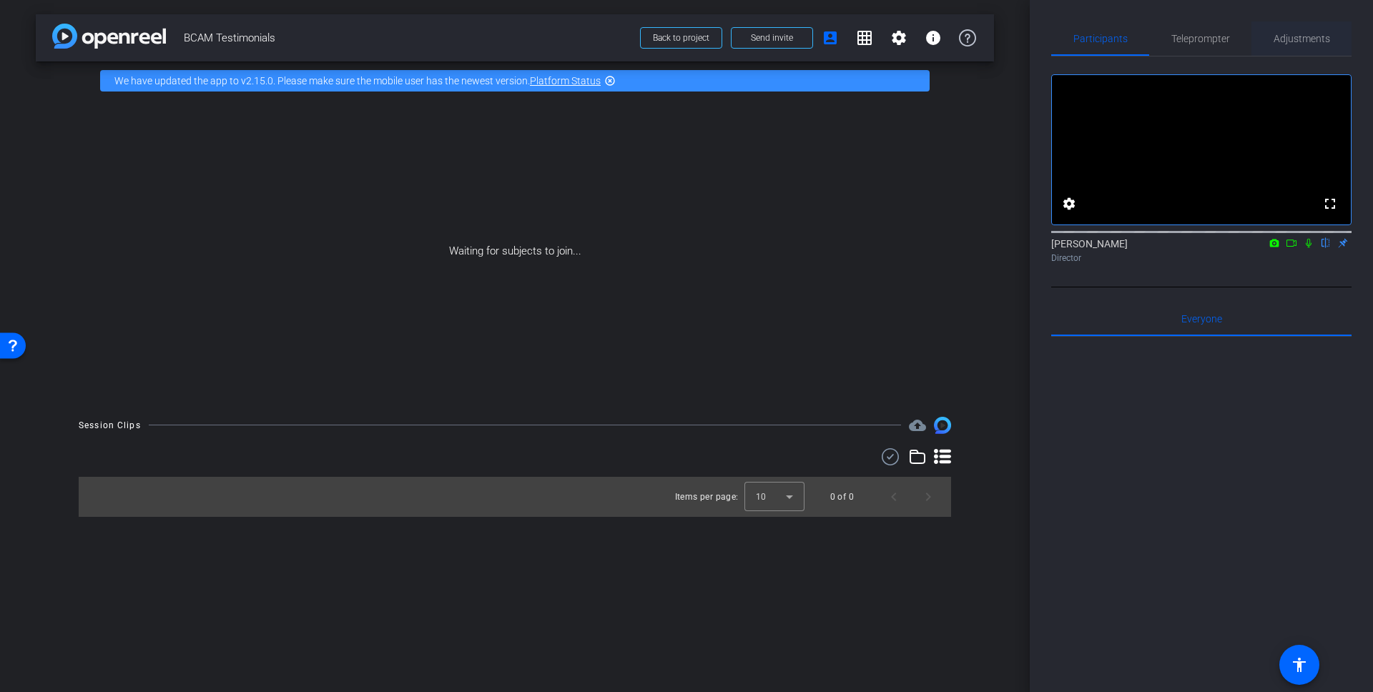
click at [1289, 39] on span "Adjustments" at bounding box center [1302, 39] width 56 height 10
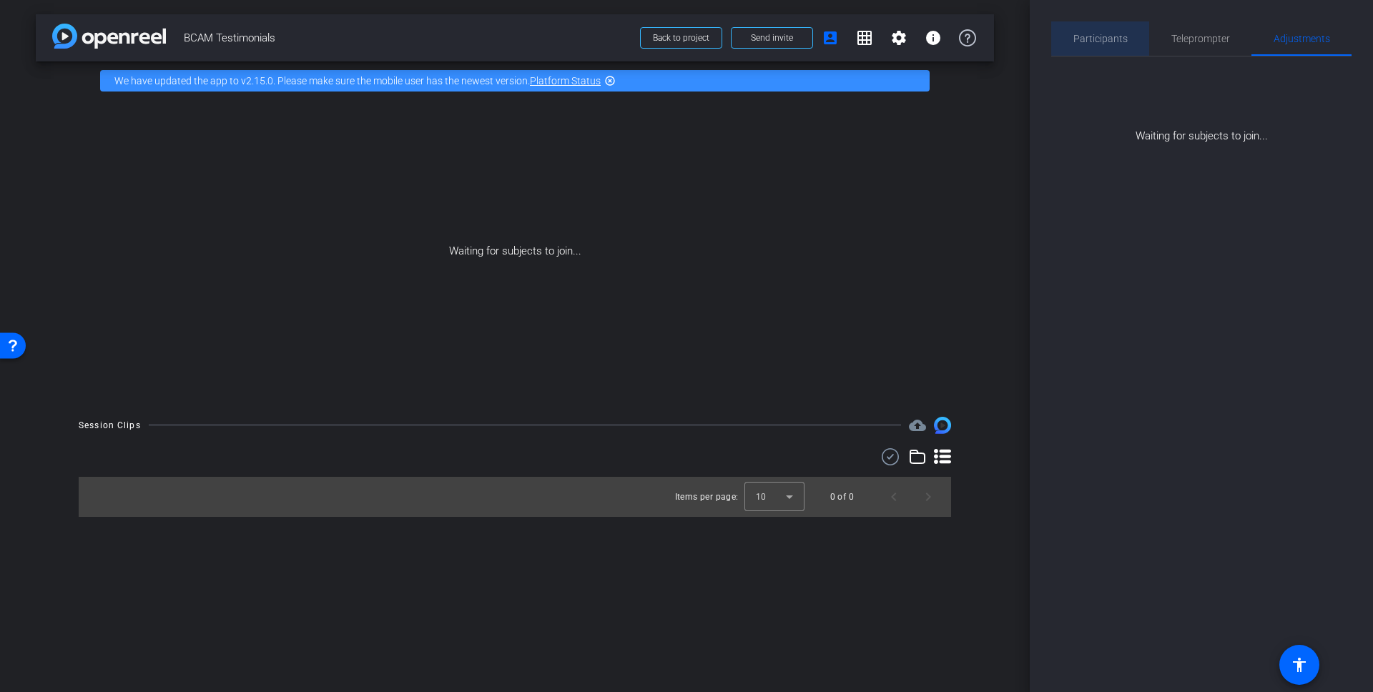
click at [1108, 36] on span "Participants" at bounding box center [1100, 39] width 54 height 10
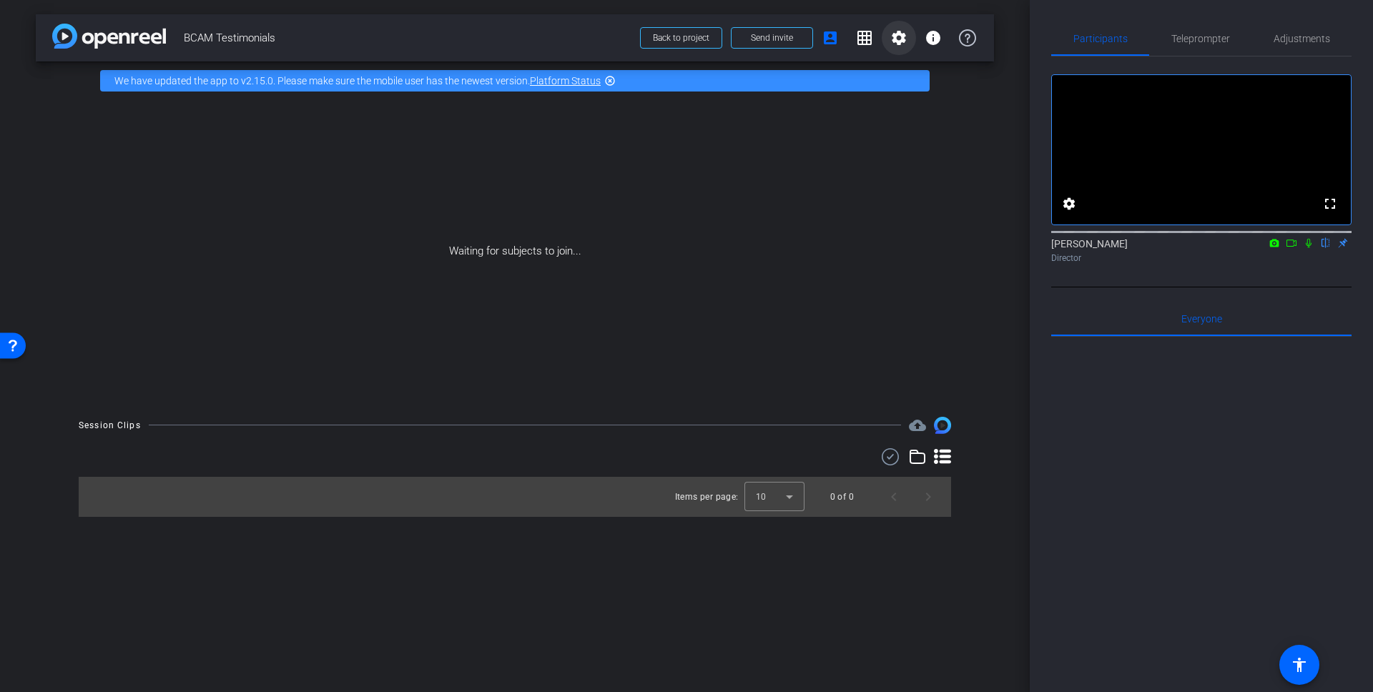
click at [897, 36] on mat-icon "settings" at bounding box center [898, 37] width 17 height 17
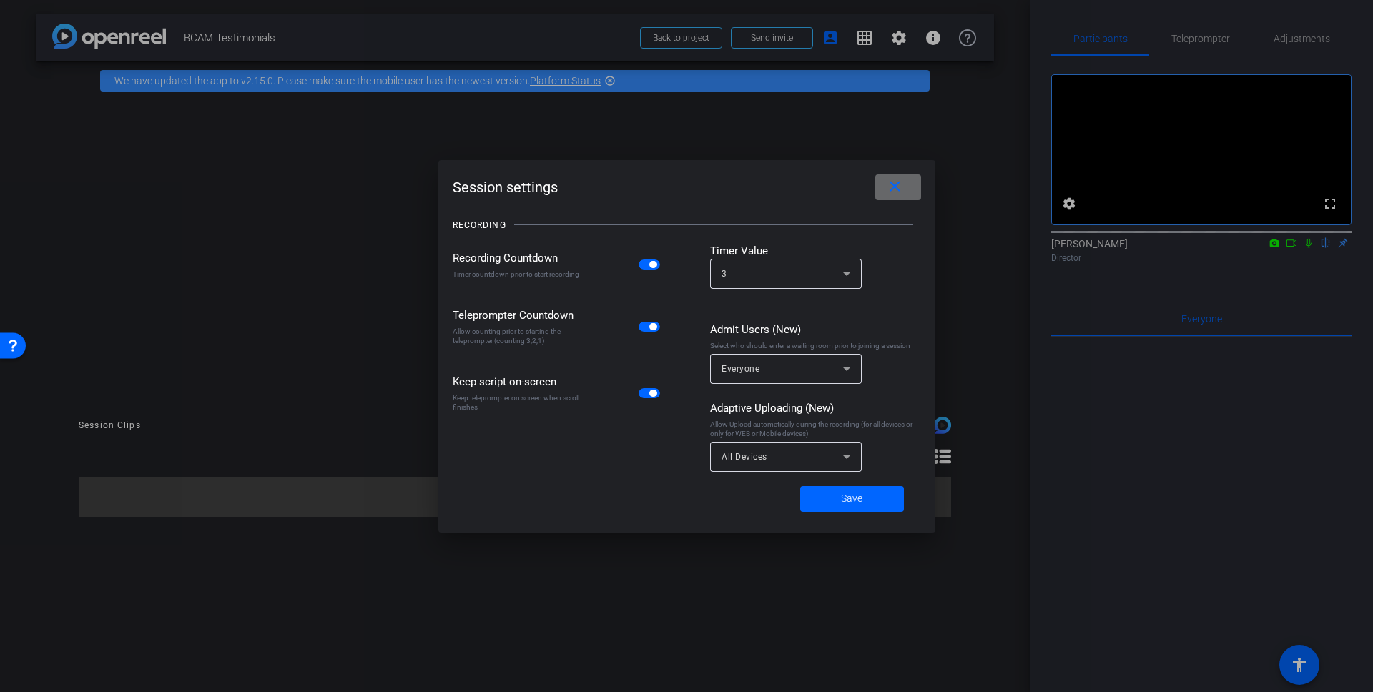
click at [895, 189] on mat-icon "close" at bounding box center [895, 187] width 18 height 18
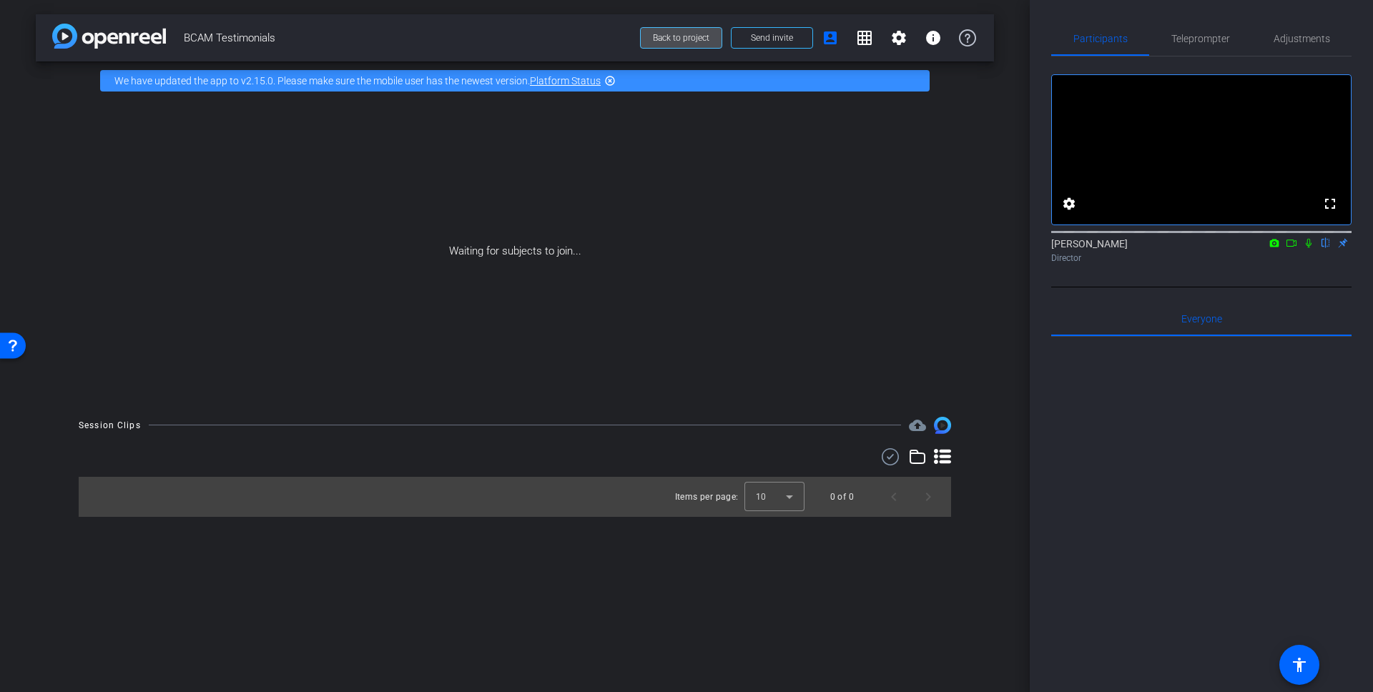
click at [666, 37] on span "Back to project" at bounding box center [681, 38] width 56 height 10
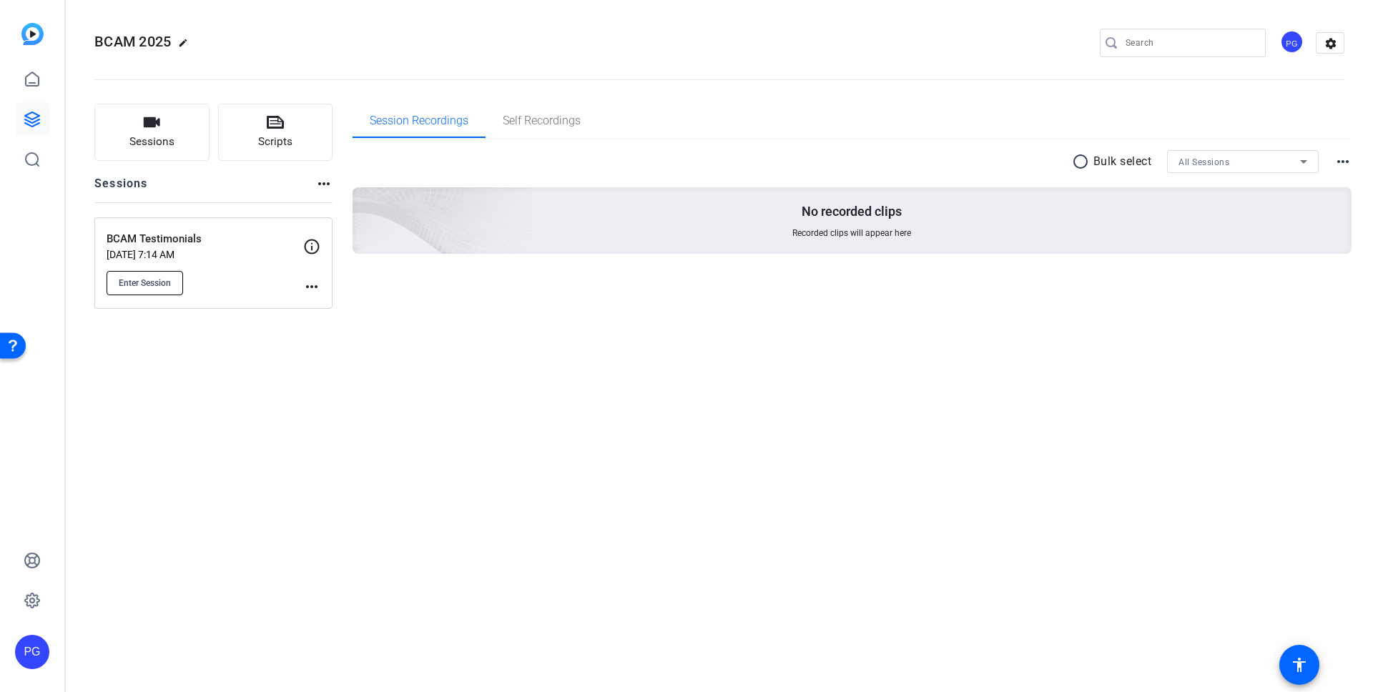
click at [143, 286] on span "Enter Session" at bounding box center [145, 282] width 52 height 11
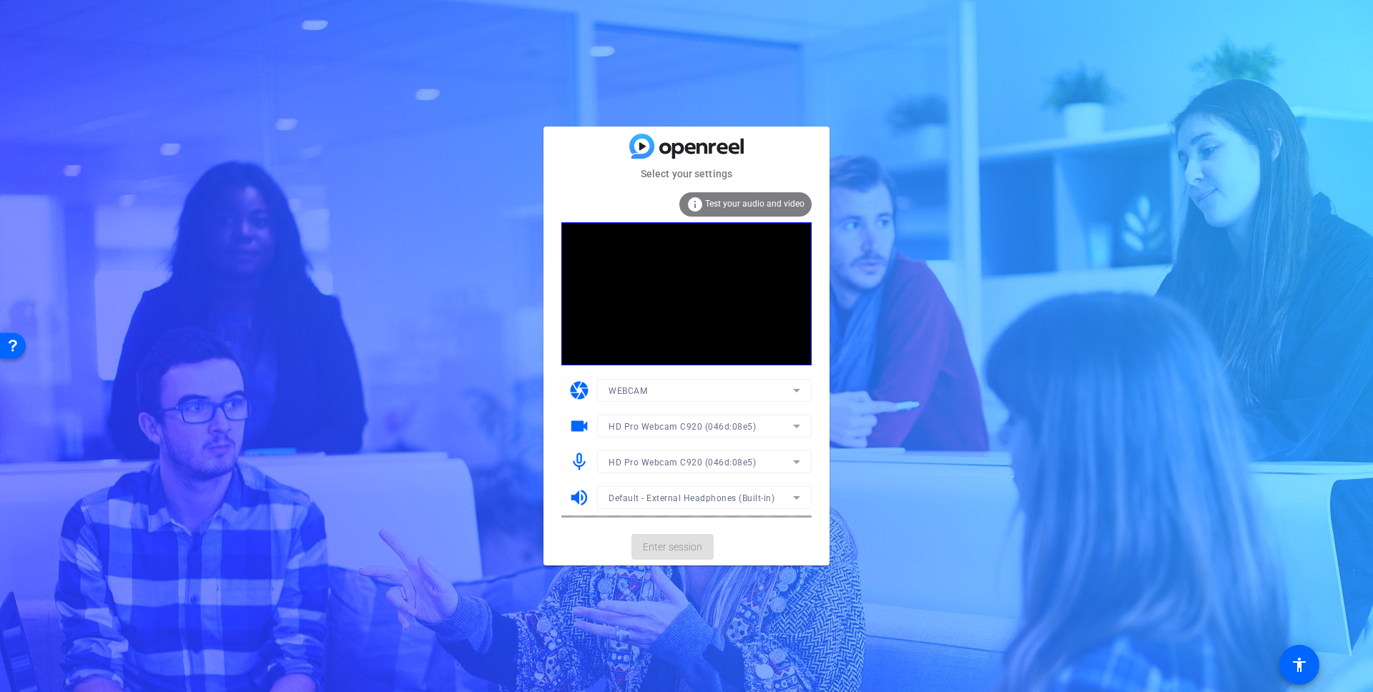
click at [797, 463] on mat-form-field "HD Pro Webcam C920 (046d:08e5)" at bounding box center [704, 462] width 215 height 23
click at [794, 462] on icon at bounding box center [796, 461] width 17 height 17
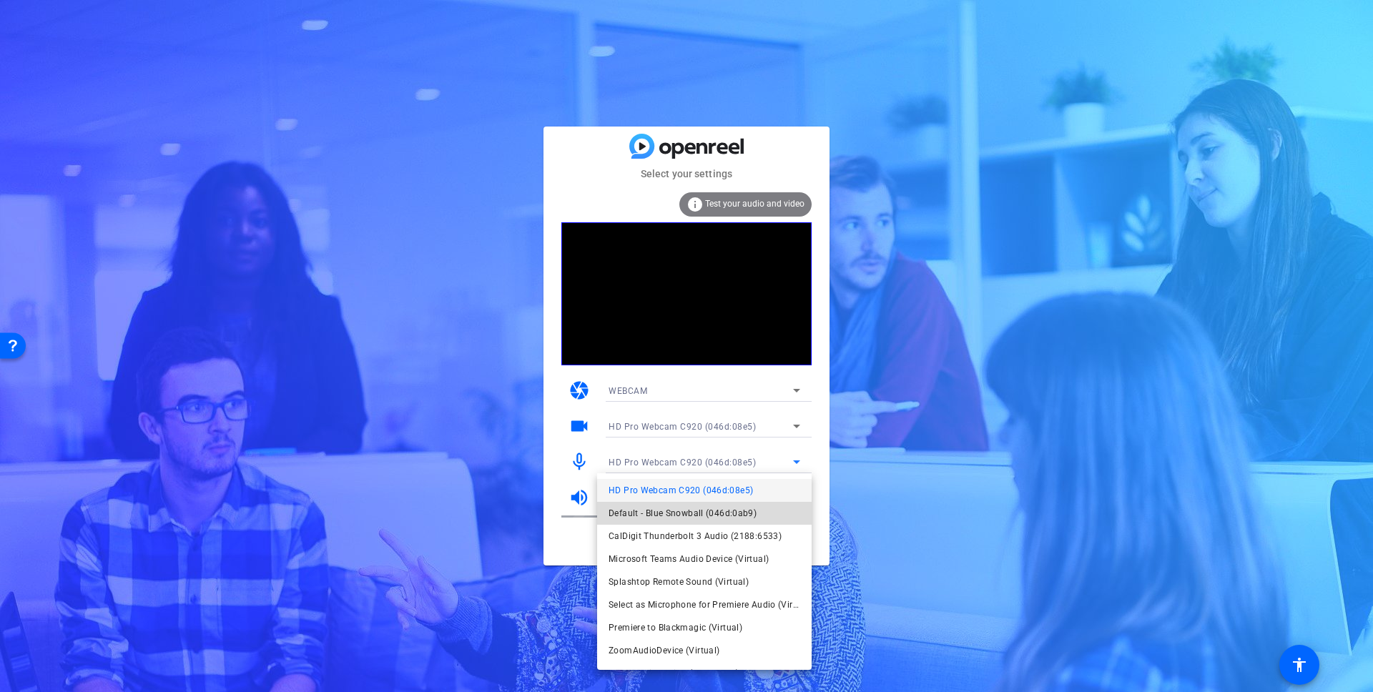
click at [730, 512] on span "Default - Blue Snowball (046d:0ab9)" at bounding box center [683, 513] width 148 height 17
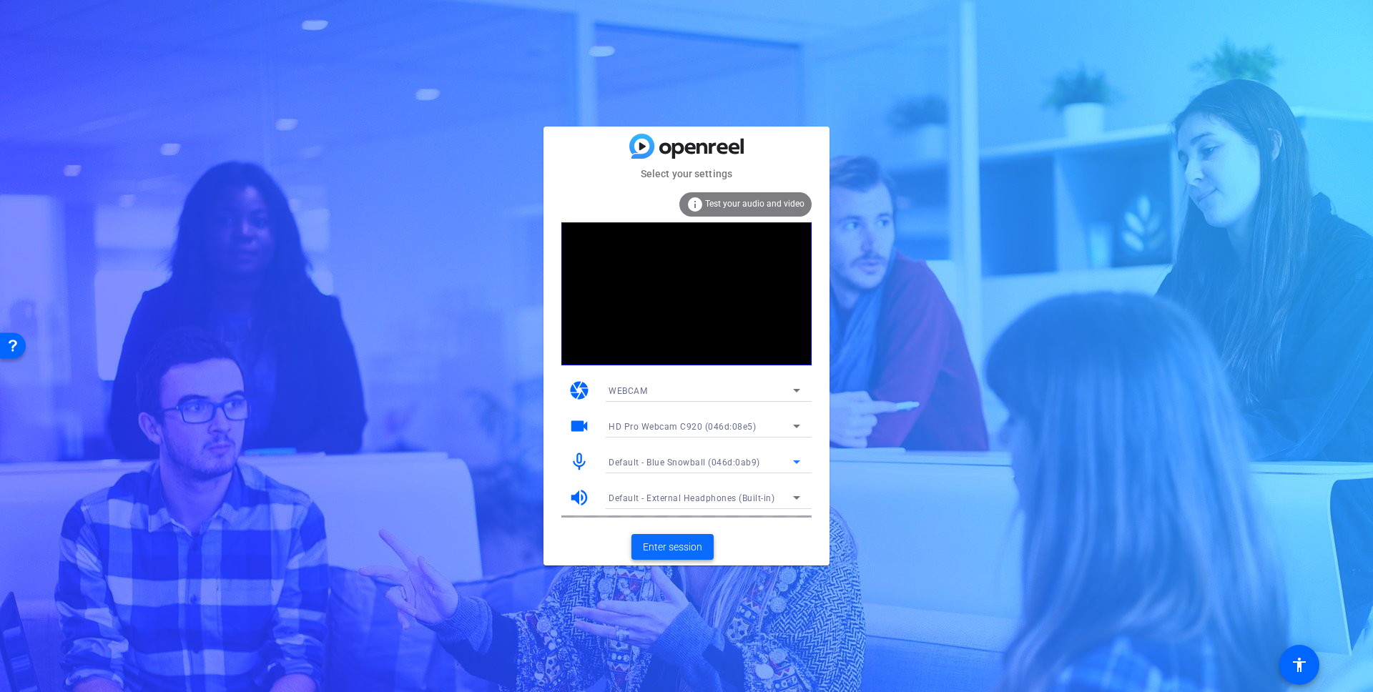
click at [680, 546] on span "Enter session" at bounding box center [672, 547] width 59 height 15
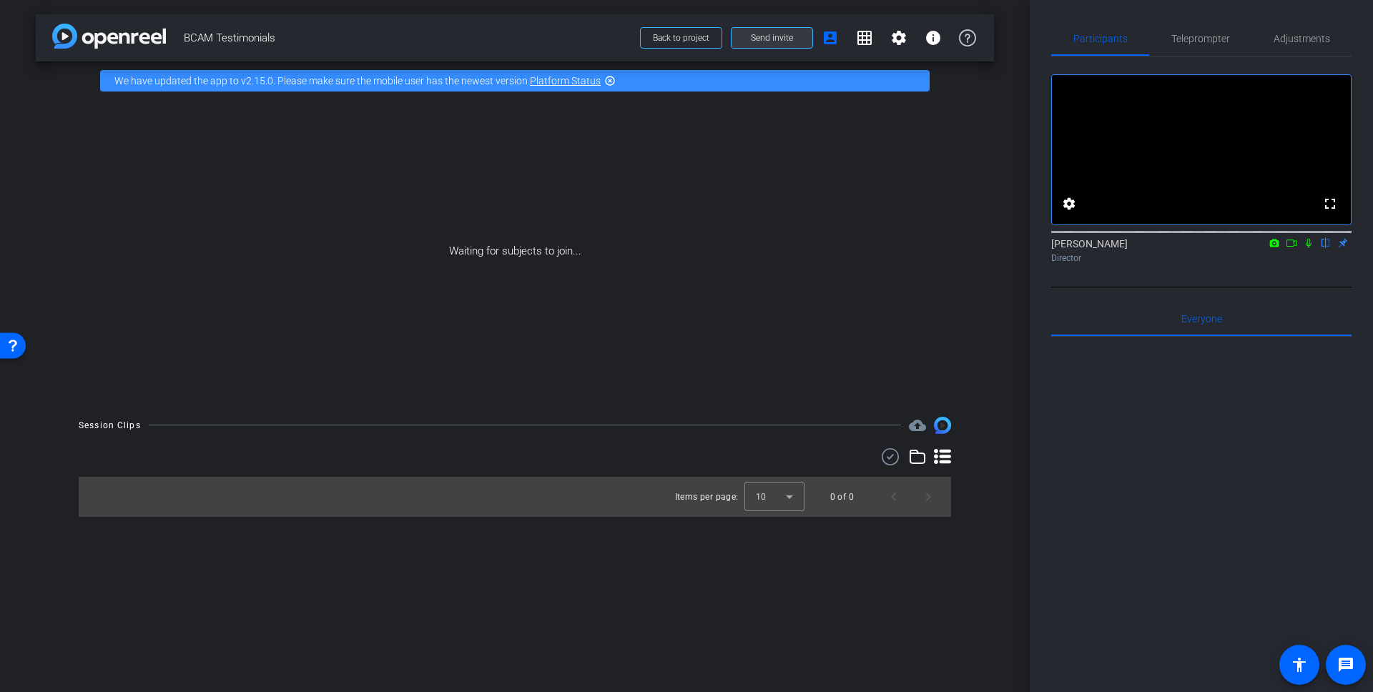
click at [774, 39] on span "Send invite" at bounding box center [772, 37] width 42 height 11
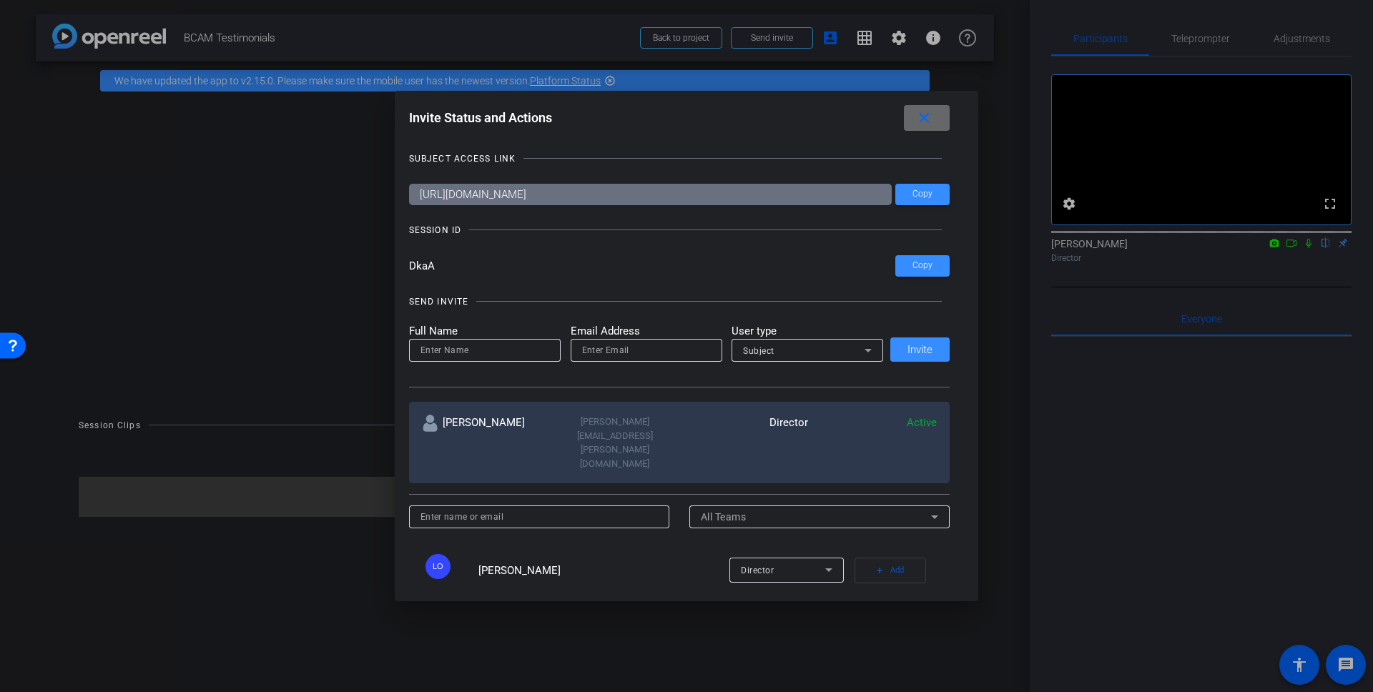
click at [930, 121] on mat-icon "close" at bounding box center [924, 118] width 18 height 18
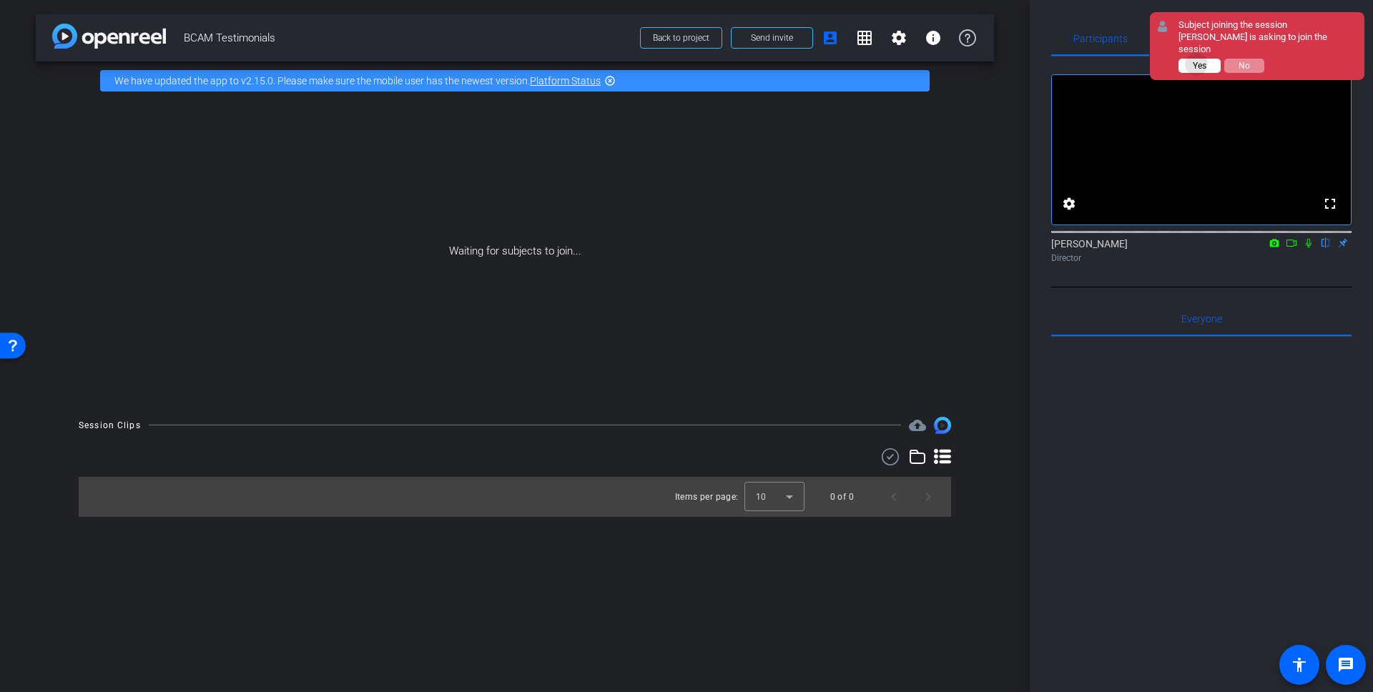
click at [1197, 61] on span "Yes" at bounding box center [1200, 66] width 14 height 10
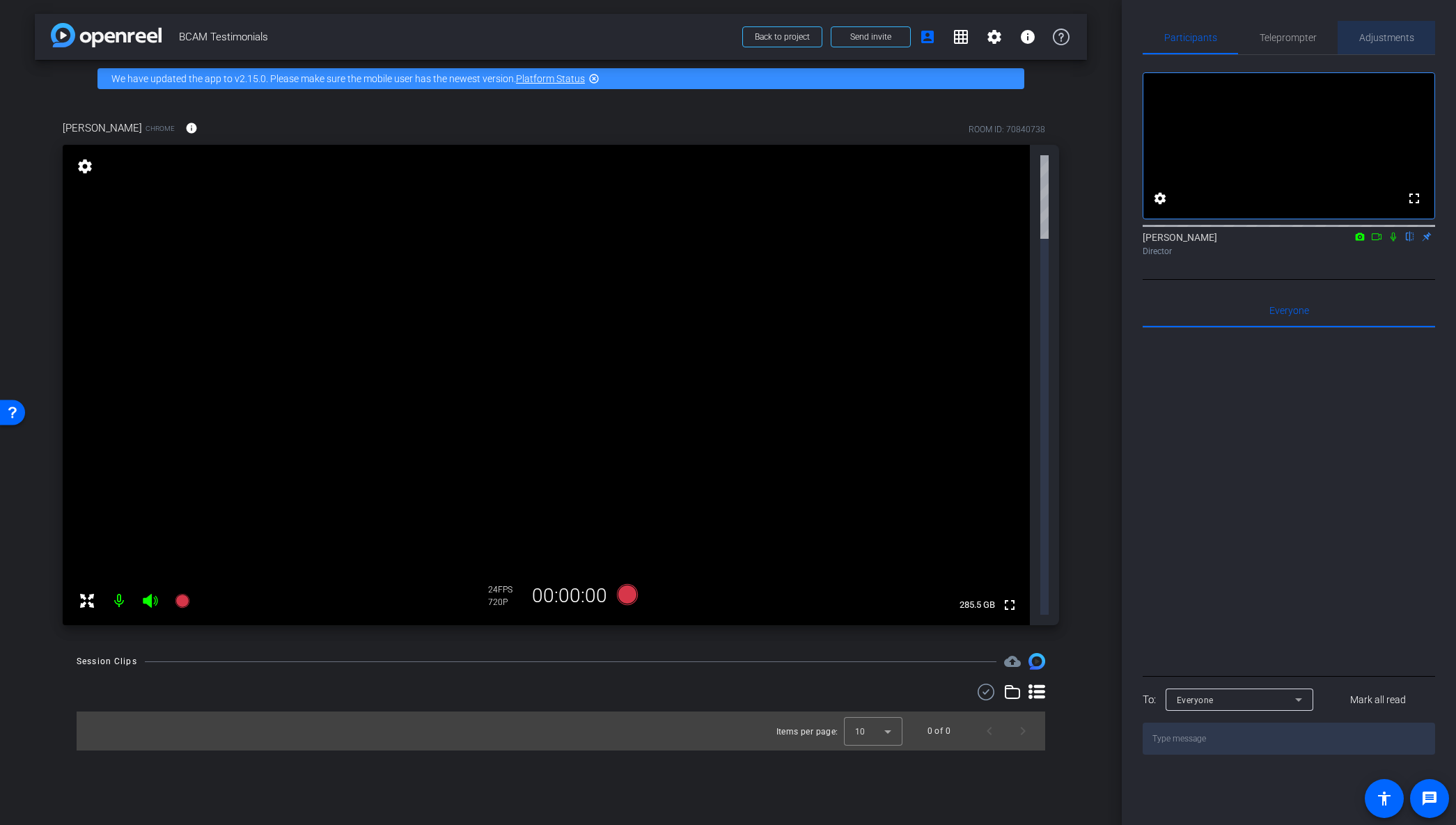
click at [1336, 35] on span "Adjustments" at bounding box center [1387, 38] width 55 height 10
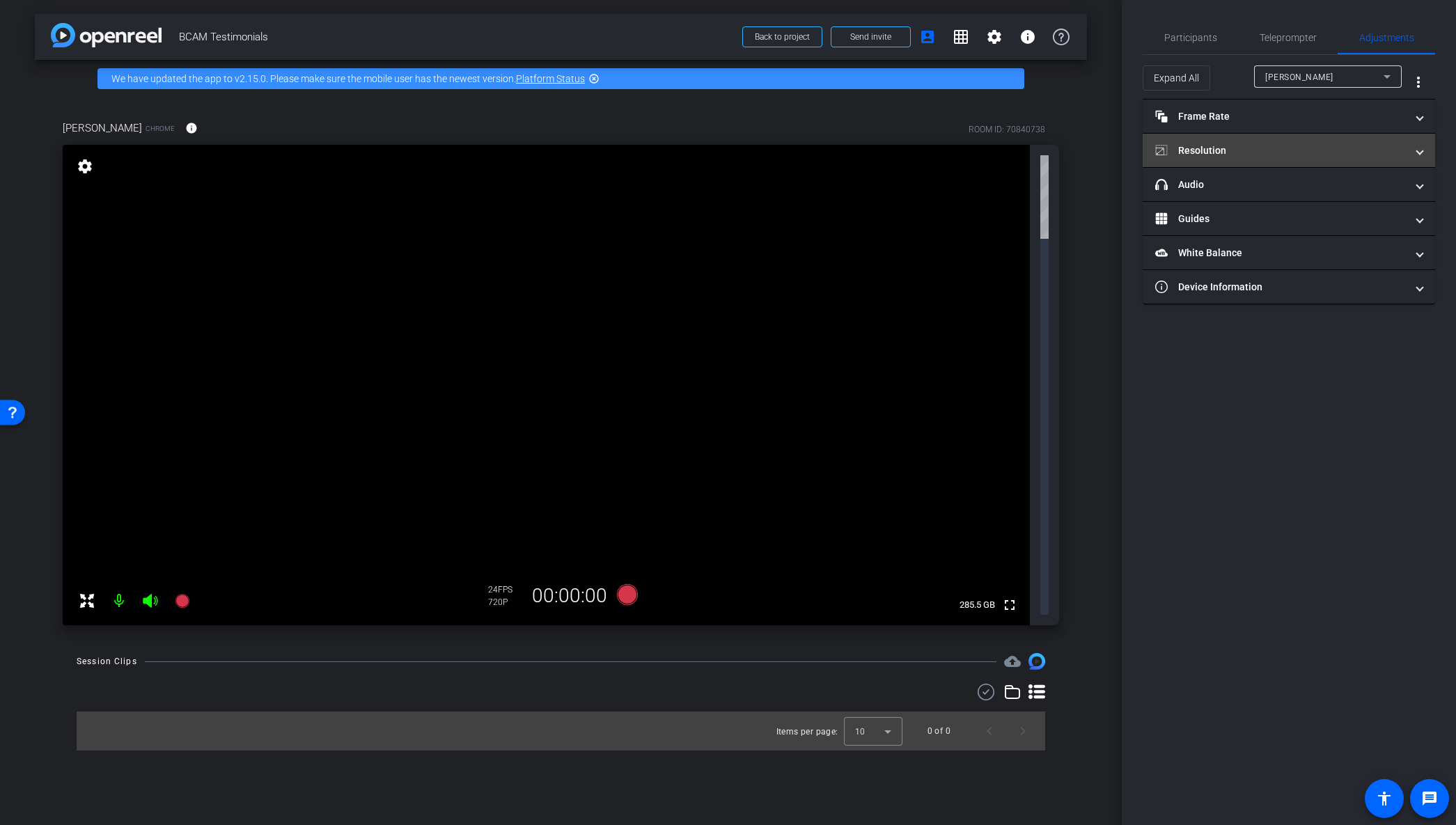
click at [1307, 150] on mat-panel-title "Resolution" at bounding box center [1280, 150] width 250 height 15
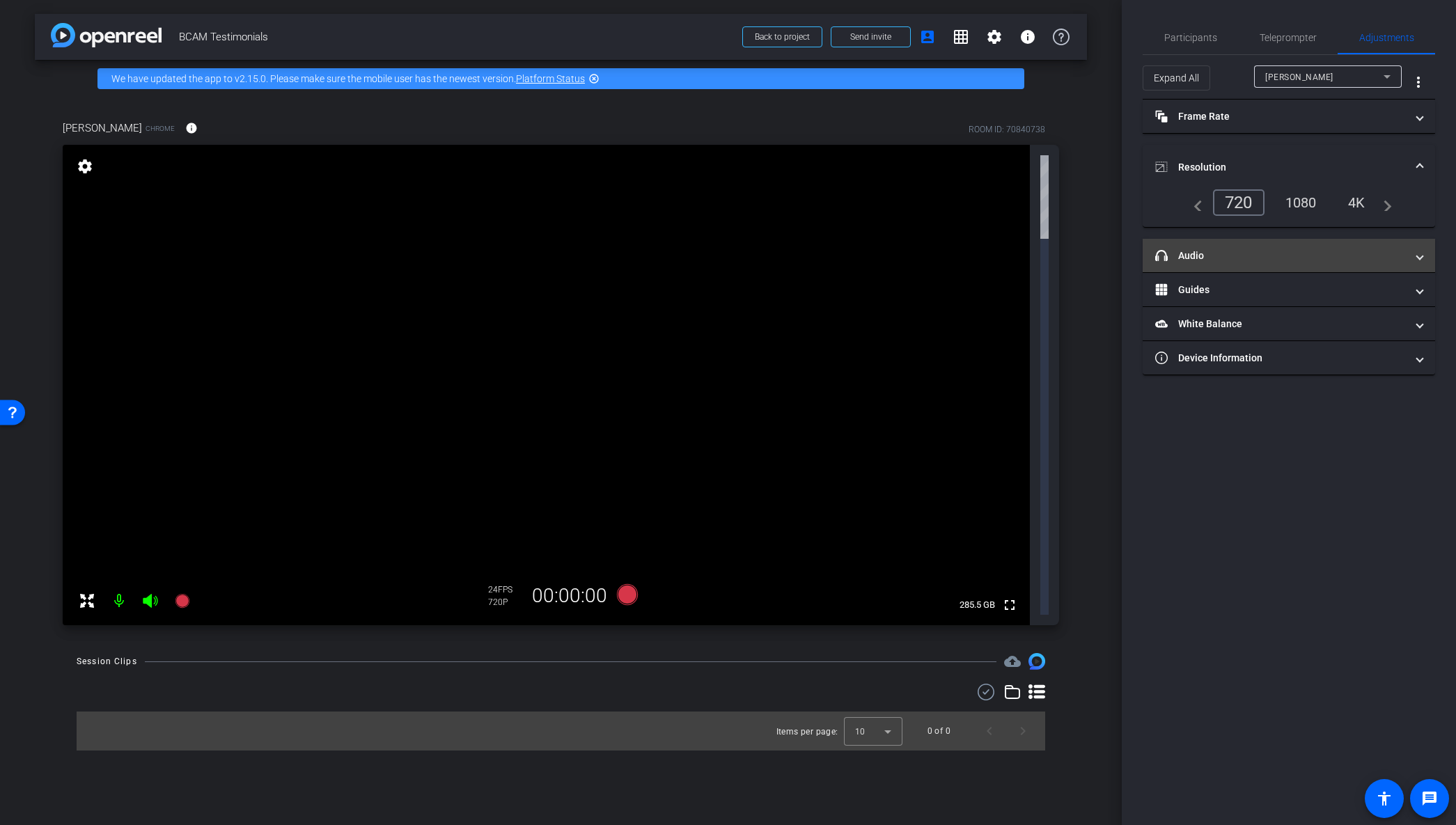
click at [1242, 258] on mat-panel-title "headphone icon Audio" at bounding box center [1280, 255] width 250 height 15
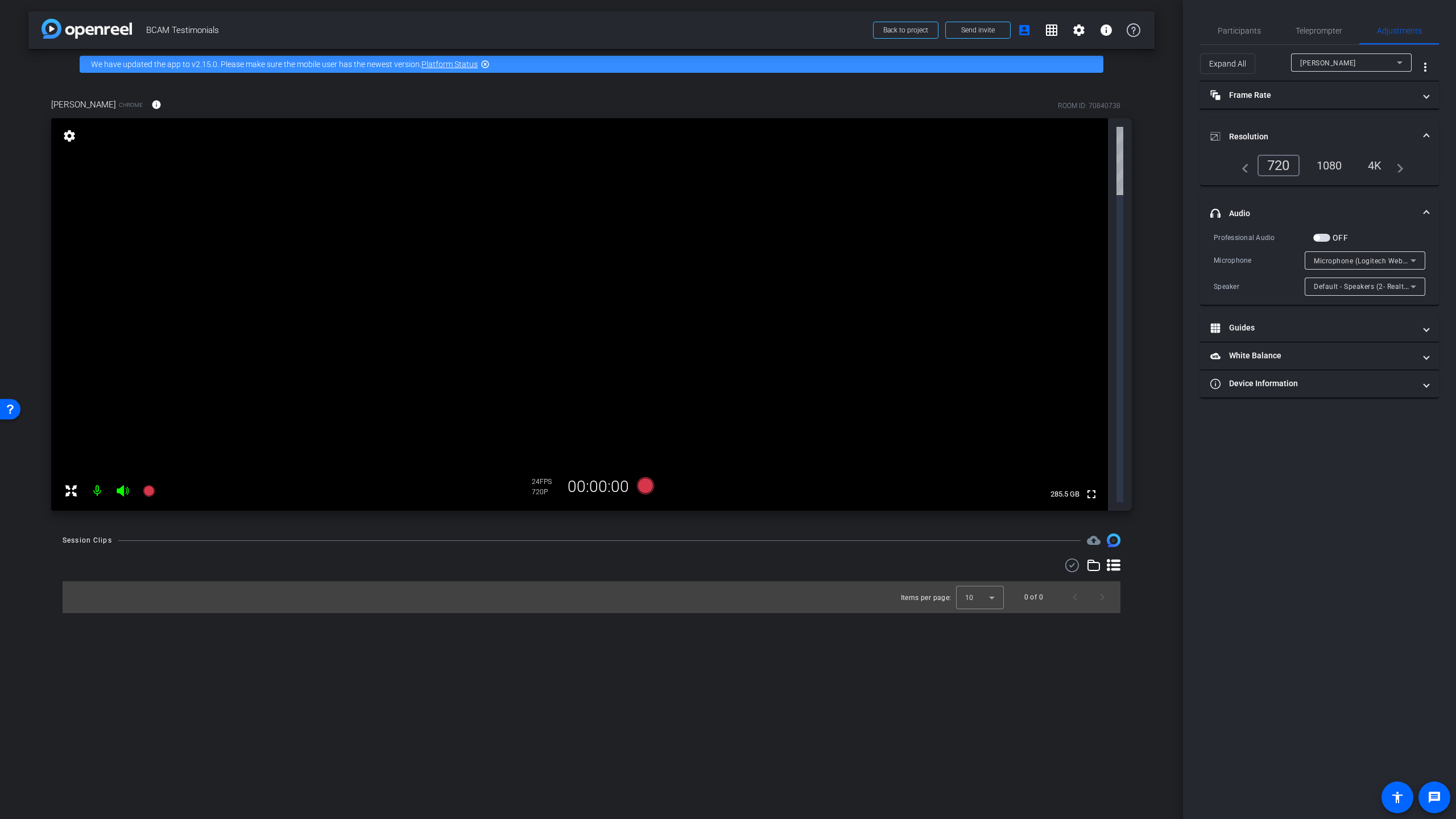
click at [658, 361] on div "arrow_back BCAM Testimonials Back to project Send invite account_box grid_on se…" at bounding box center [591, 410] width 1182 height 819
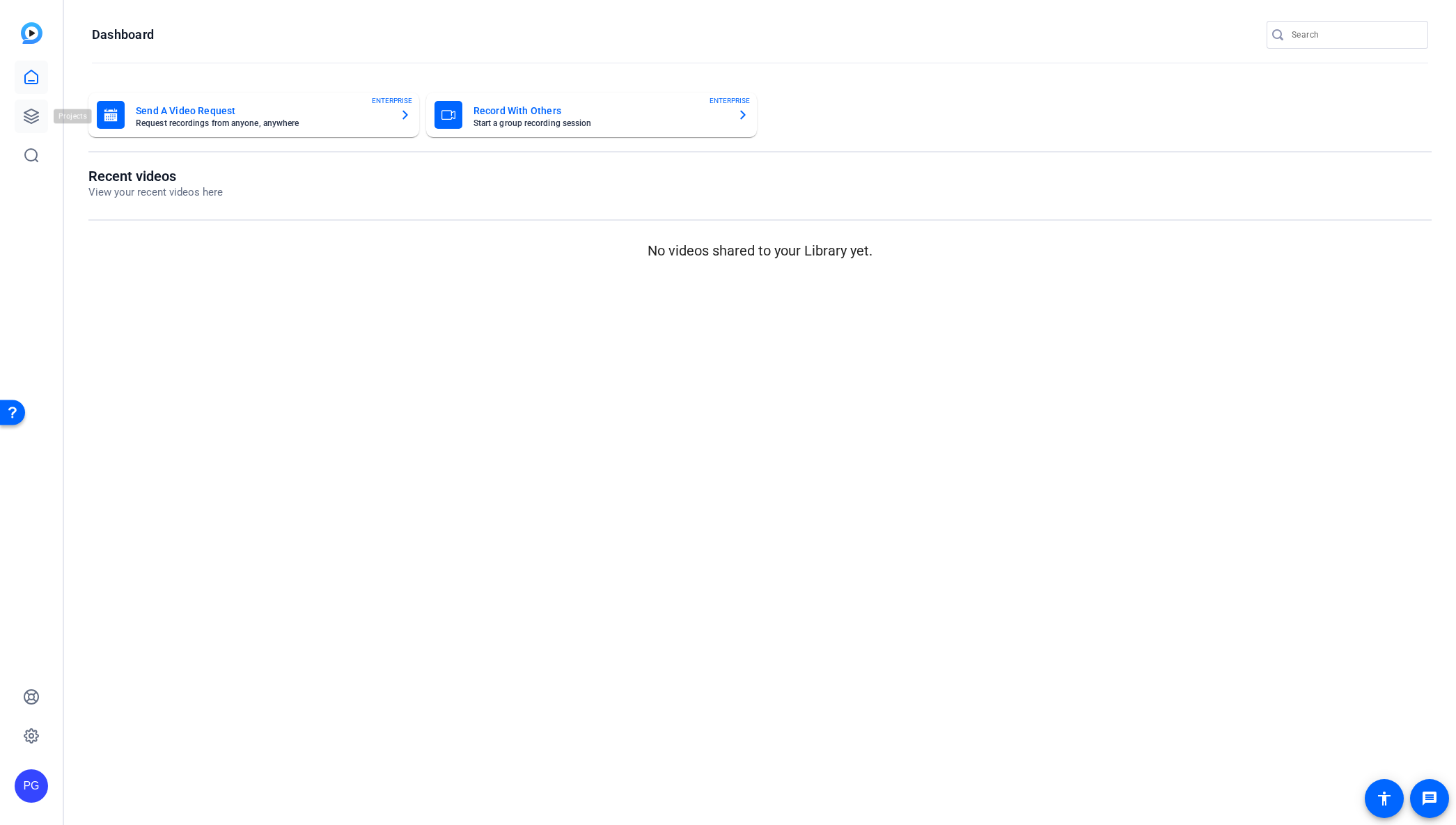
click at [29, 120] on icon at bounding box center [31, 116] width 17 height 17
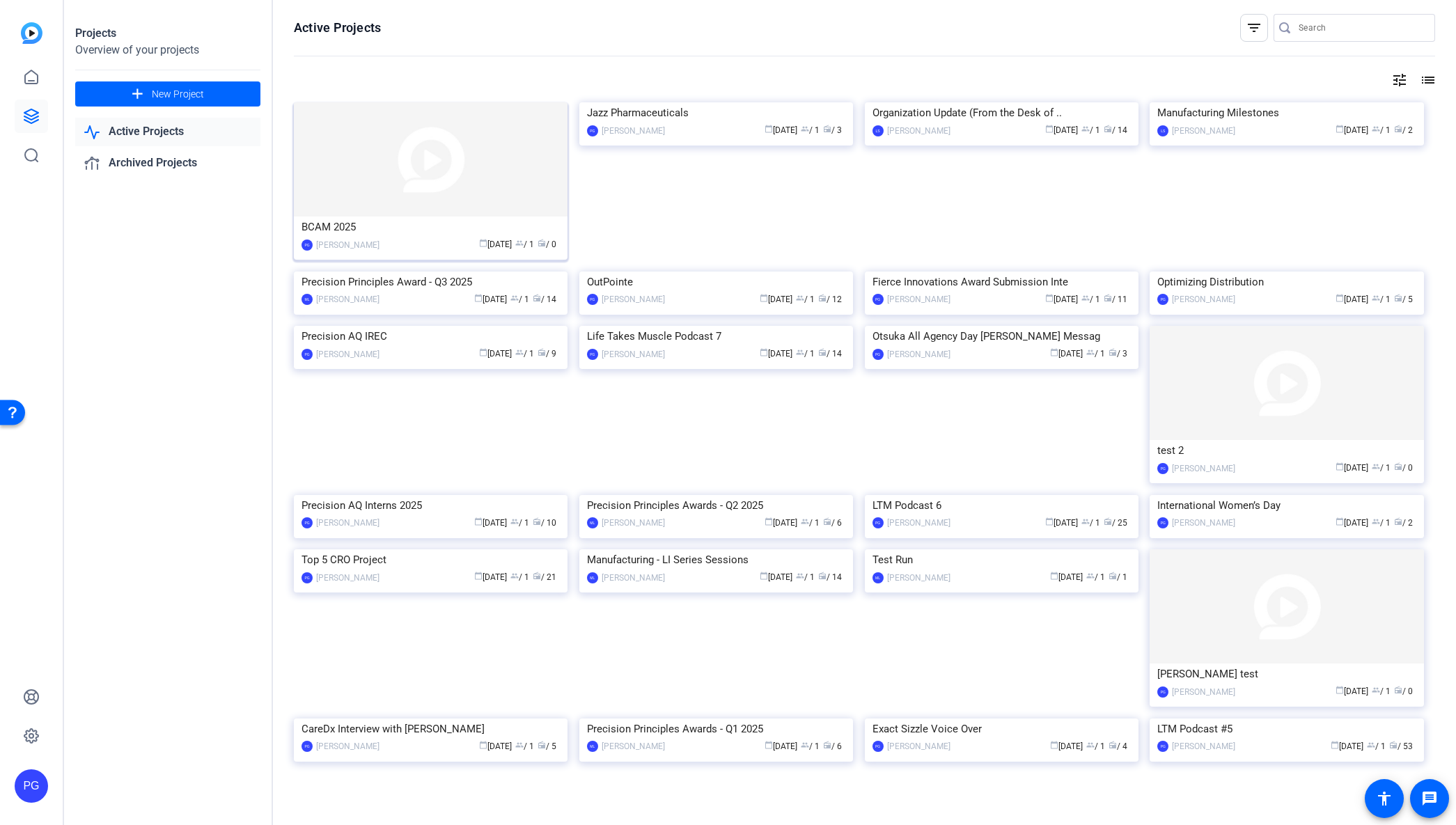
click at [405, 176] on img at bounding box center [430, 159] width 274 height 114
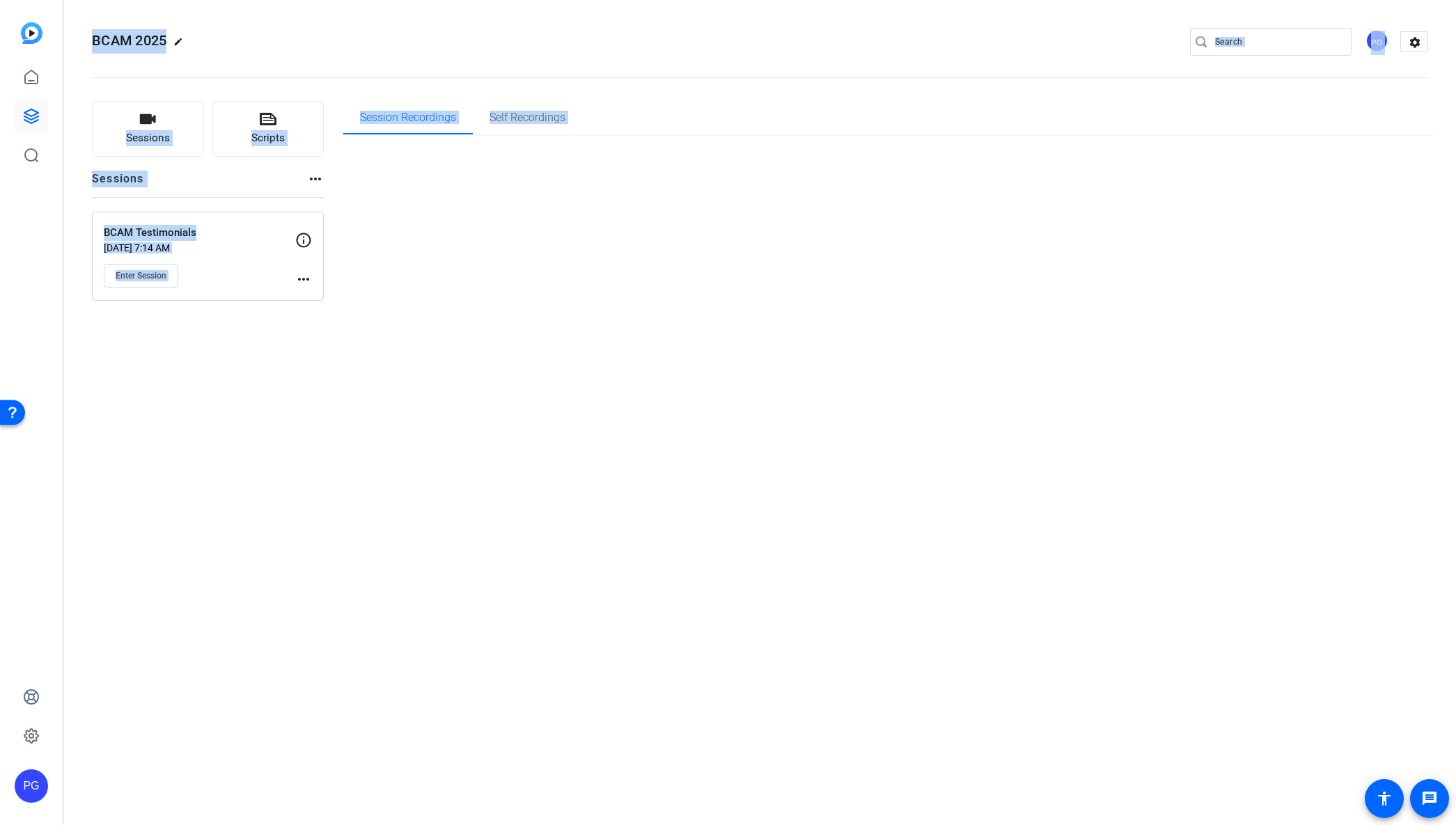
click at [405, 176] on div "BCAM 2025 edit PG settings Sessions Scripts Sessions more_horiz BCAM Testimonia…" at bounding box center [760, 412] width 1392 height 825
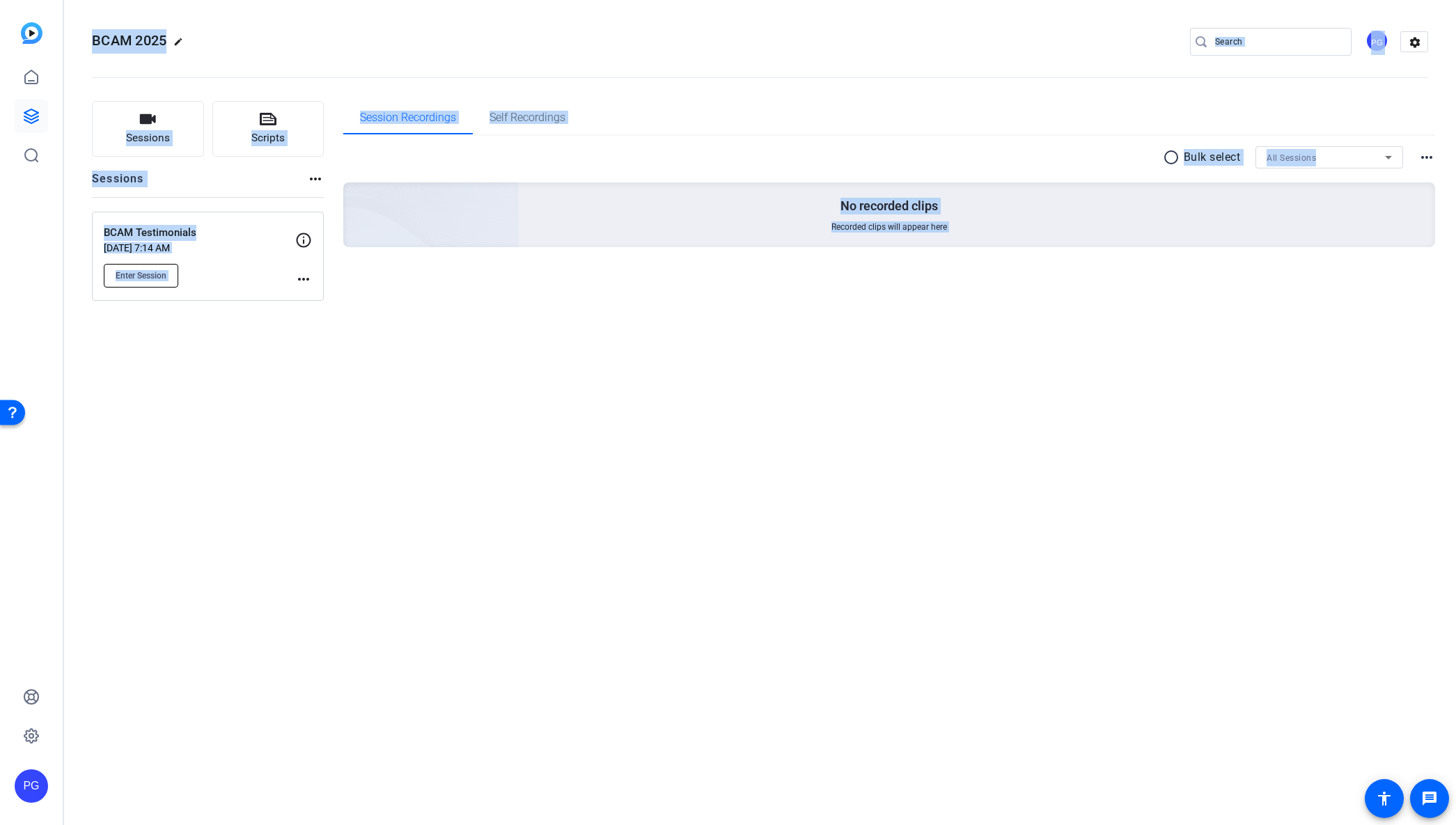
click at [152, 277] on span "Enter Session" at bounding box center [141, 275] width 51 height 11
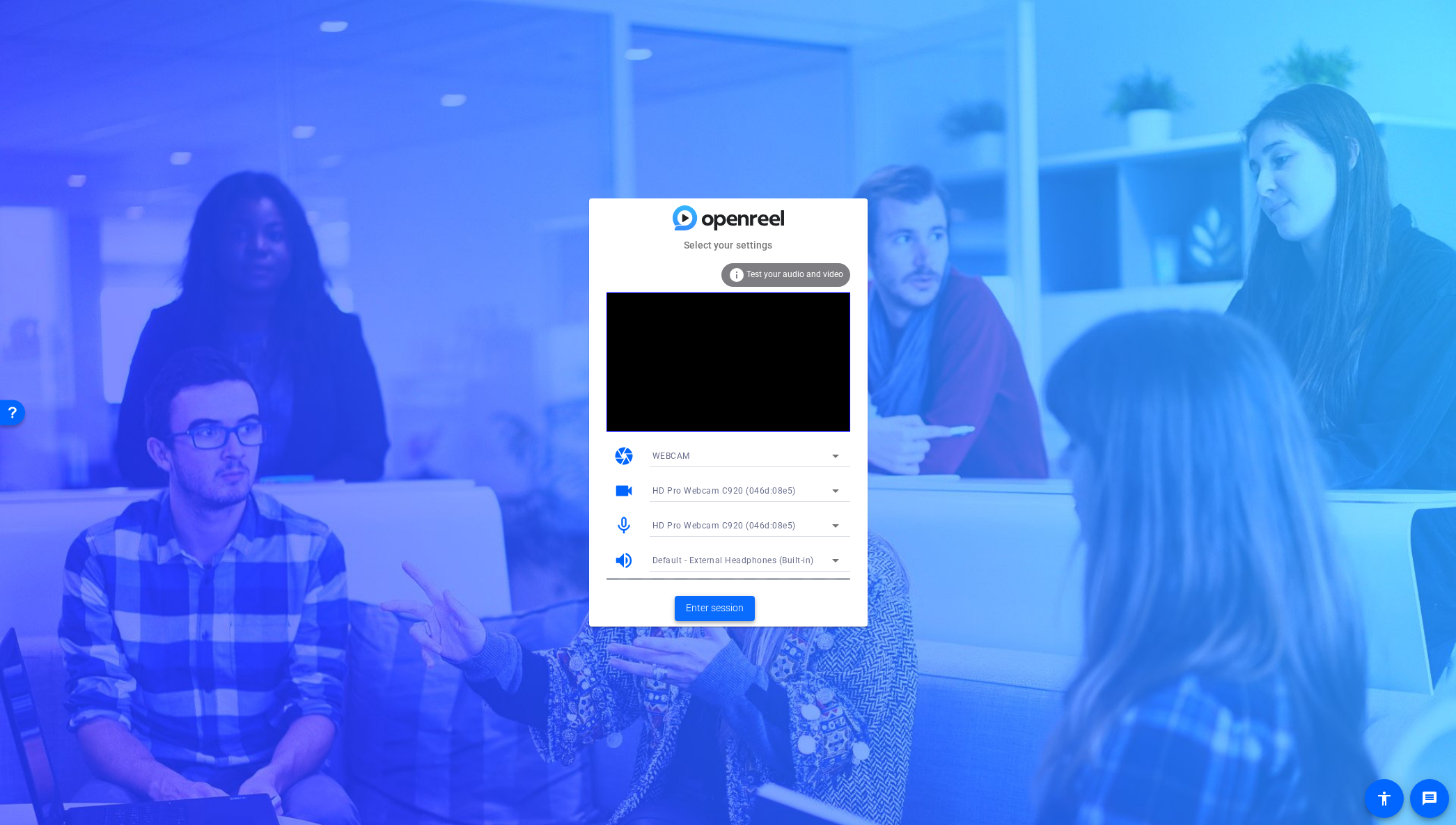
click at [720, 610] on span "Enter session" at bounding box center [714, 608] width 57 height 15
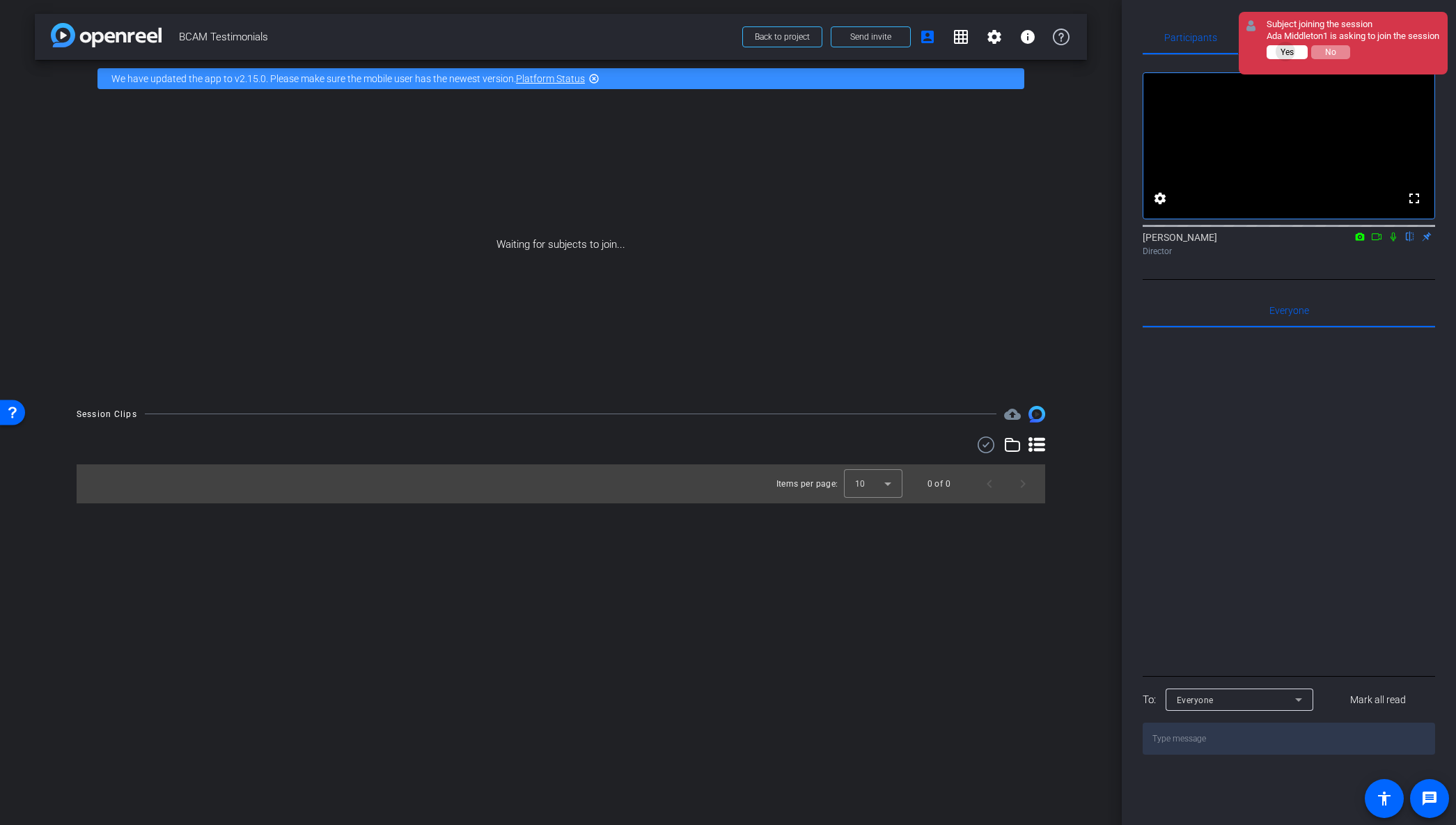
click at [0, 0] on span "Yes" at bounding box center [0, 0] width 0 height 0
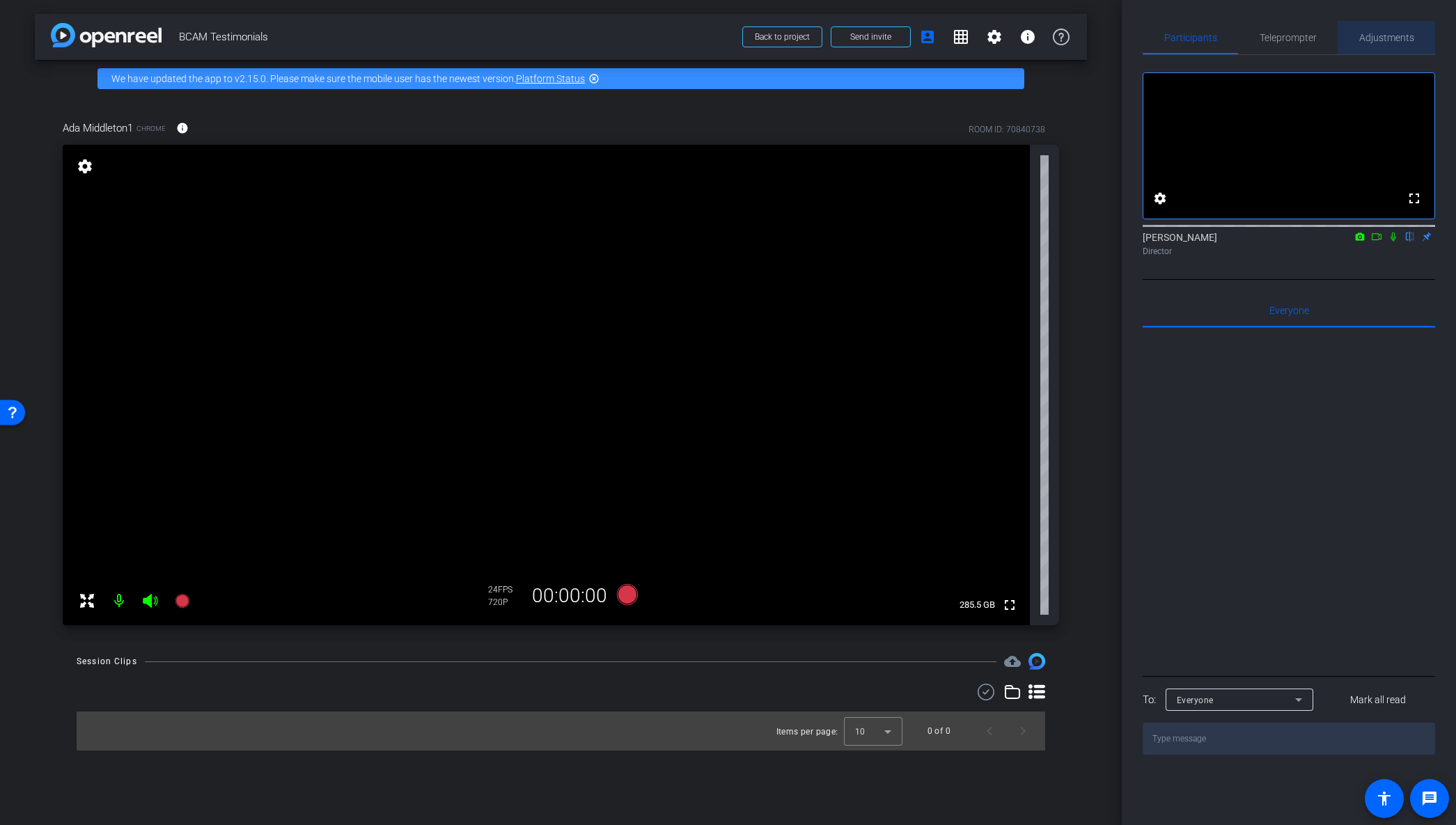
click at [1385, 42] on span "Adjustments" at bounding box center [1387, 38] width 55 height 10
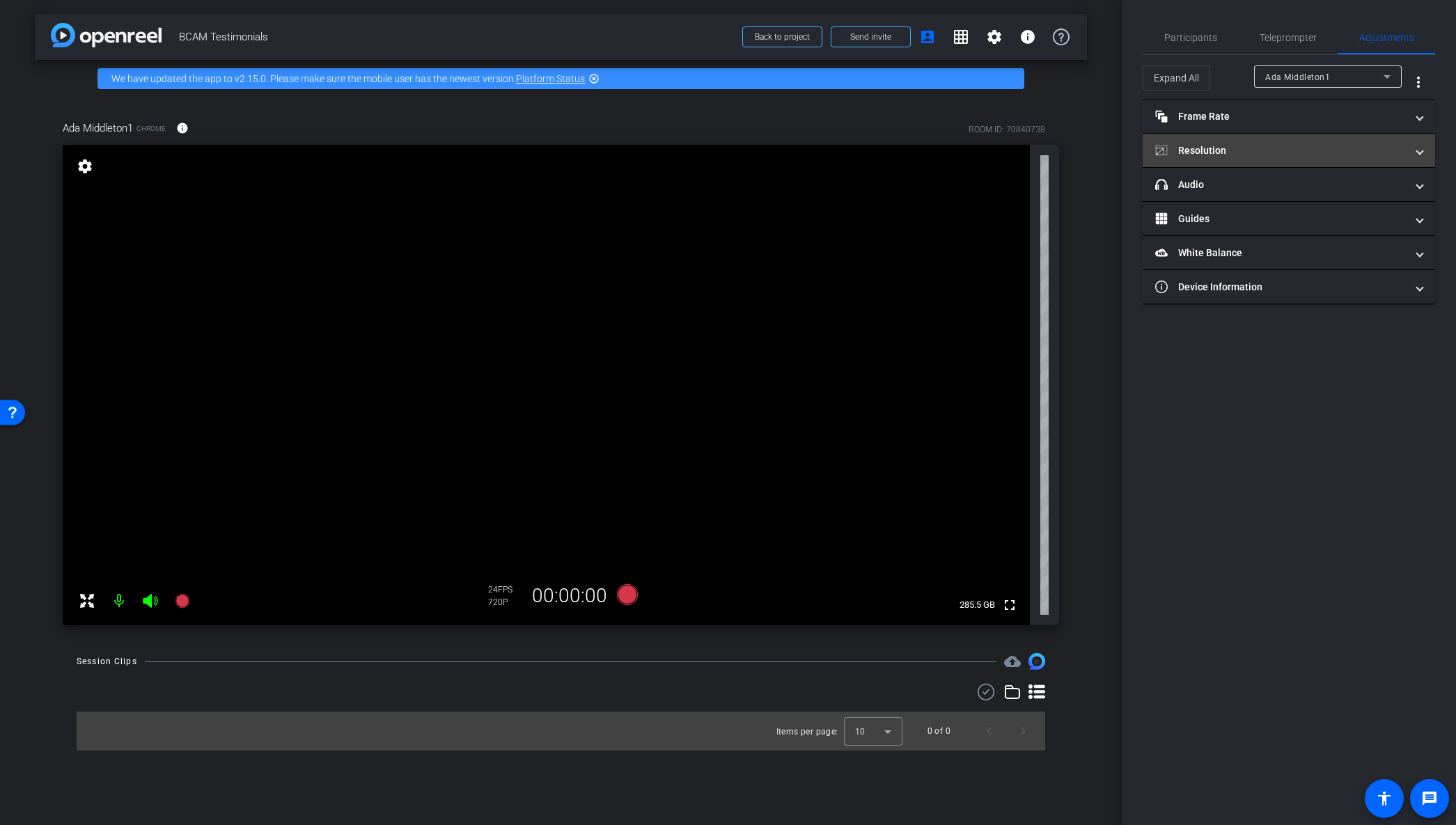
click at [1251, 148] on mat-panel-title "Resolution" at bounding box center [1280, 150] width 250 height 15
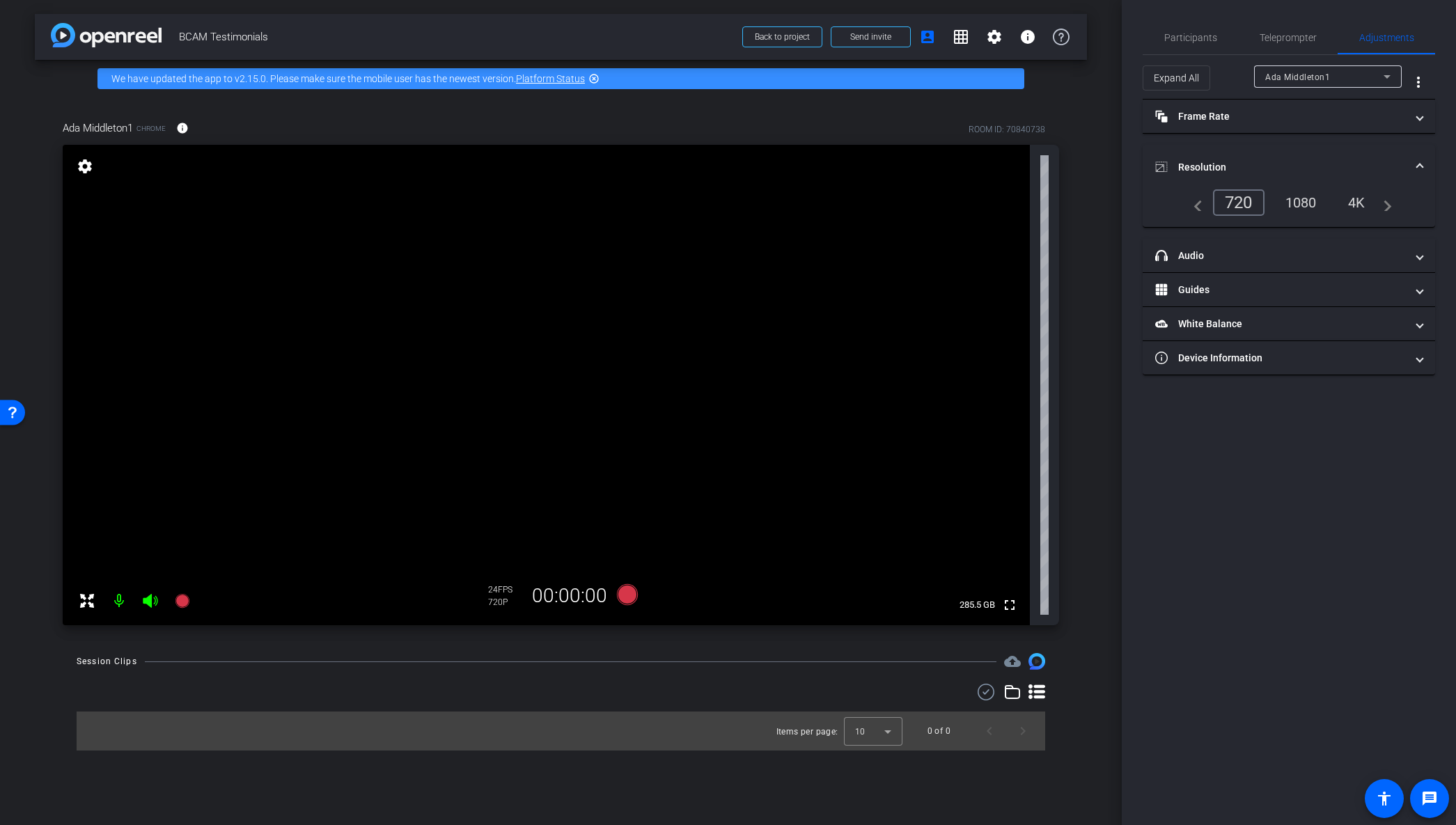
click at [1309, 205] on div "1080" at bounding box center [1301, 203] width 53 height 23
click at [626, 594] on icon at bounding box center [626, 594] width 20 height 20
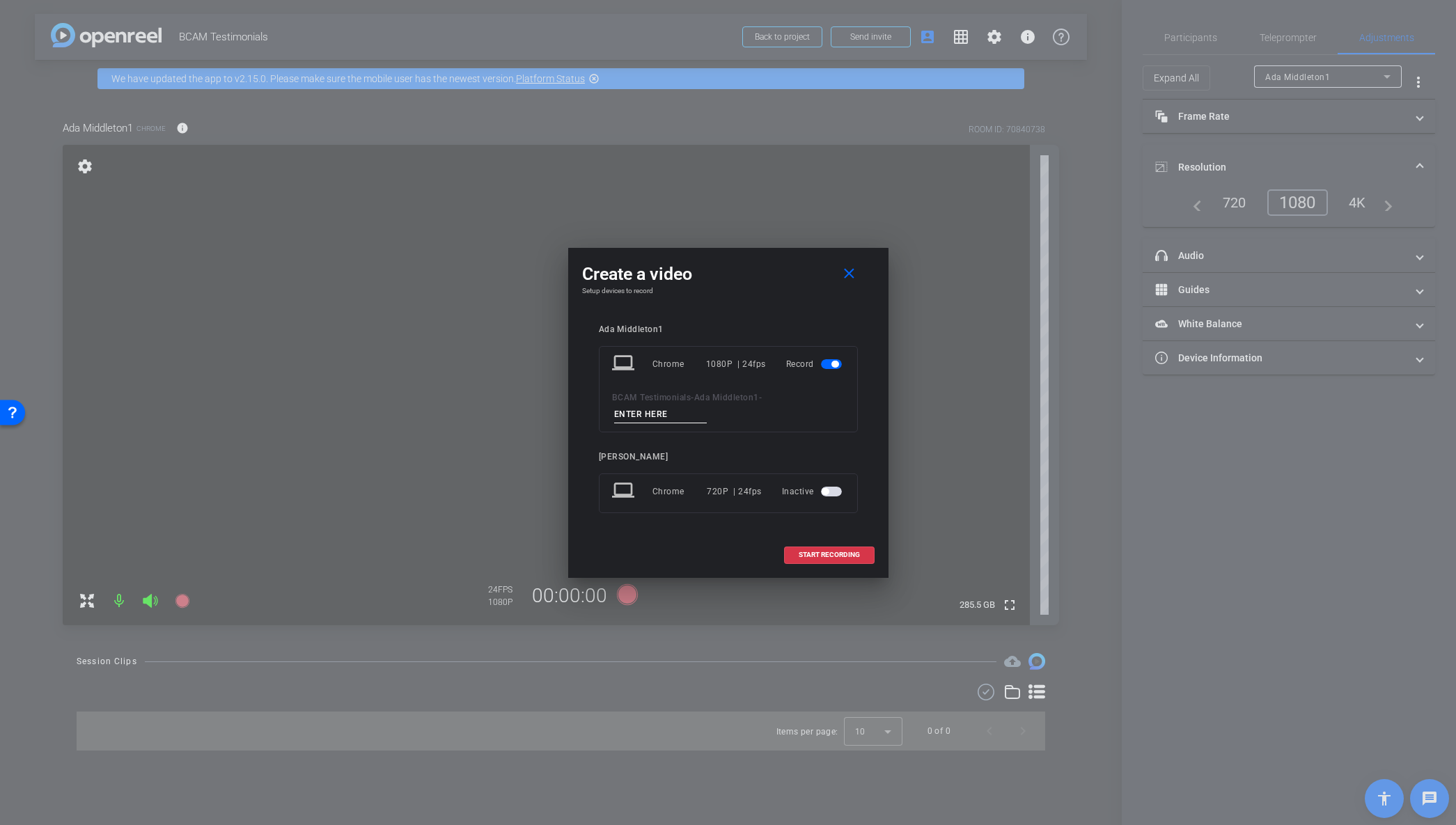
click at [658, 414] on input at bounding box center [661, 415] width 93 height 18
type input "test"
drag, startPoint x: 821, startPoint y: 557, endPoint x: 850, endPoint y: 562, distance: 29.4
click at [821, 557] on span "START RECORDING" at bounding box center [829, 554] width 61 height 7
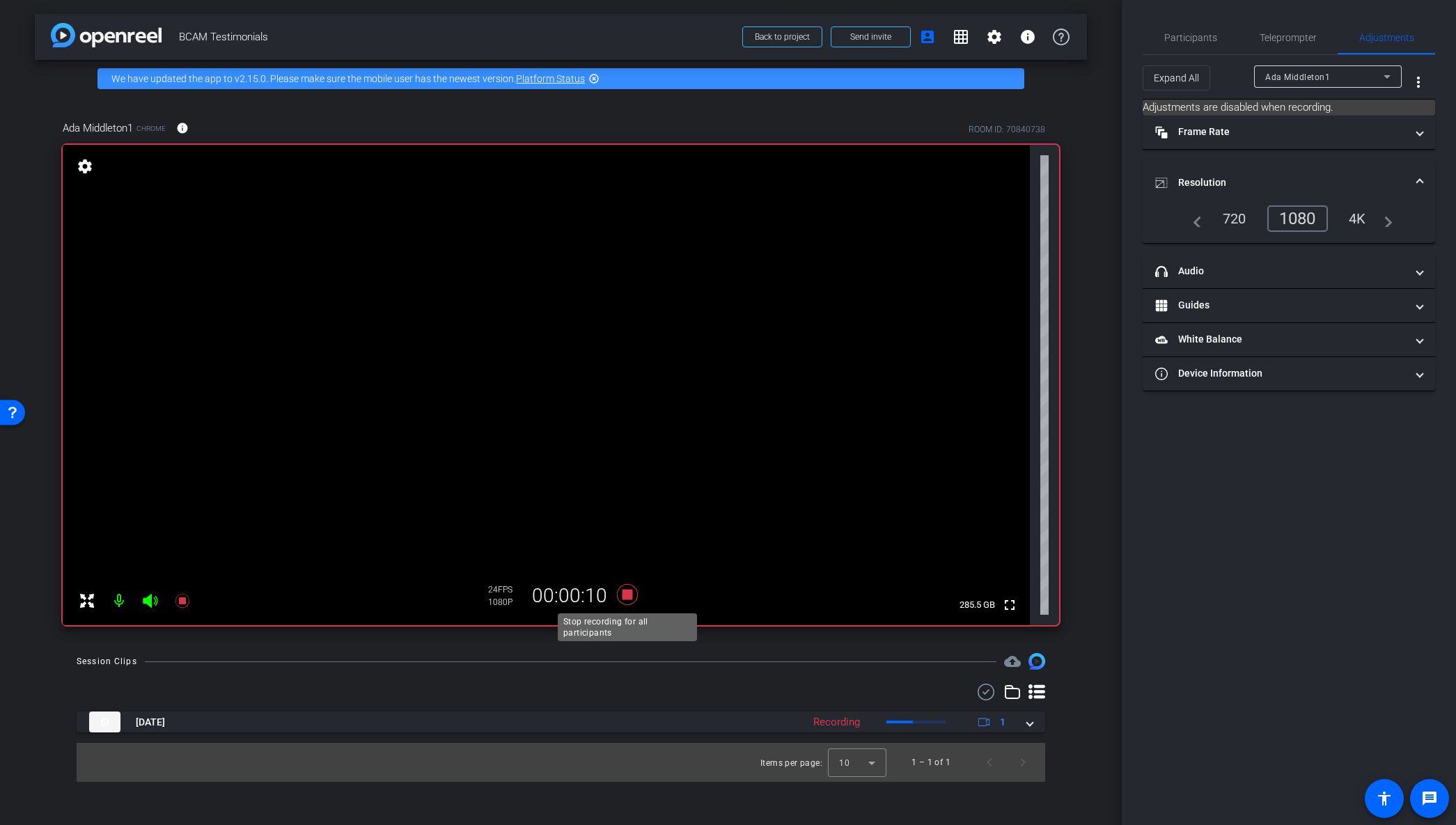
click at [626, 594] on icon at bounding box center [626, 594] width 20 height 20
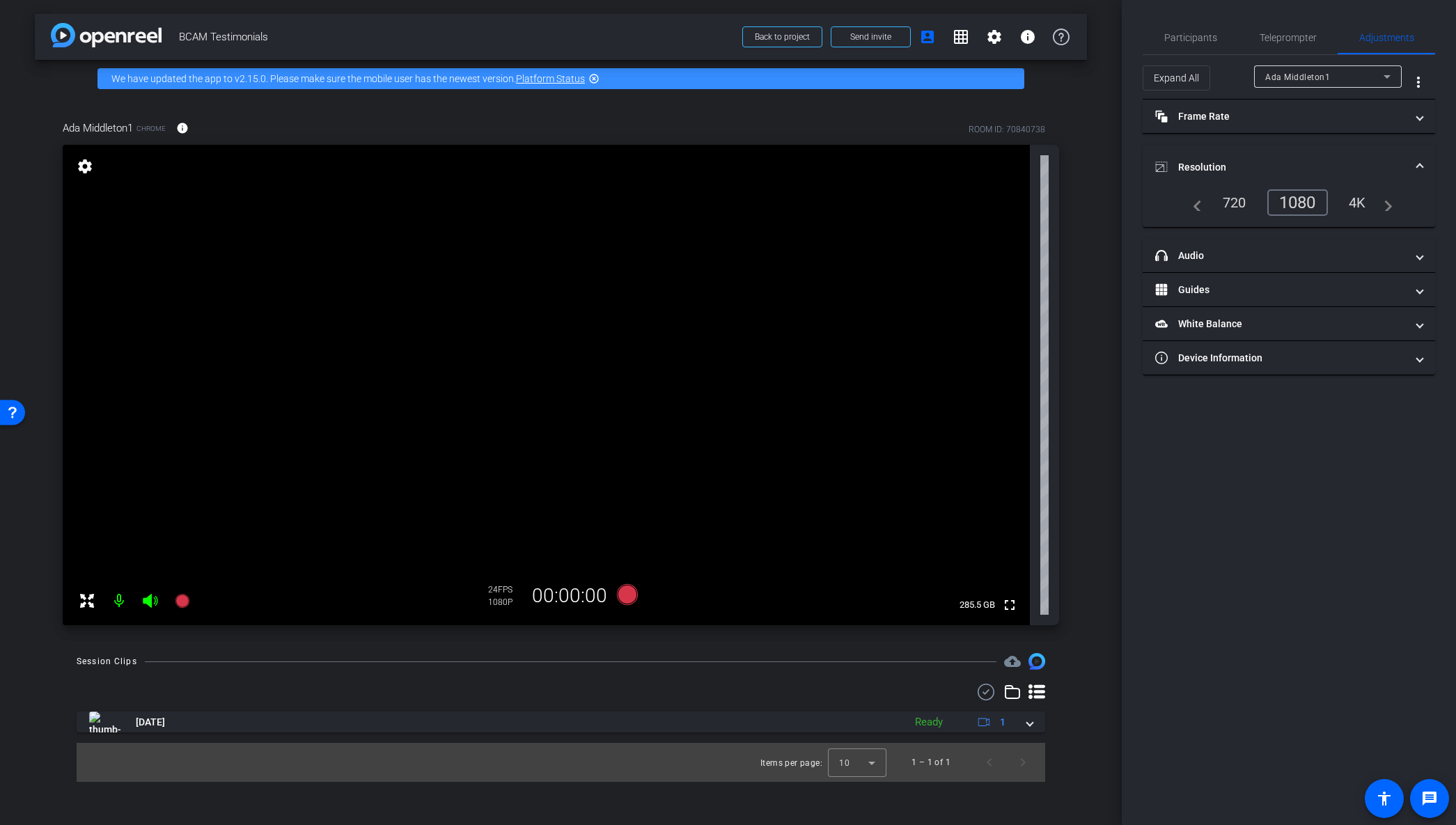
click at [206, 692] on div at bounding box center [561, 692] width 969 height 17
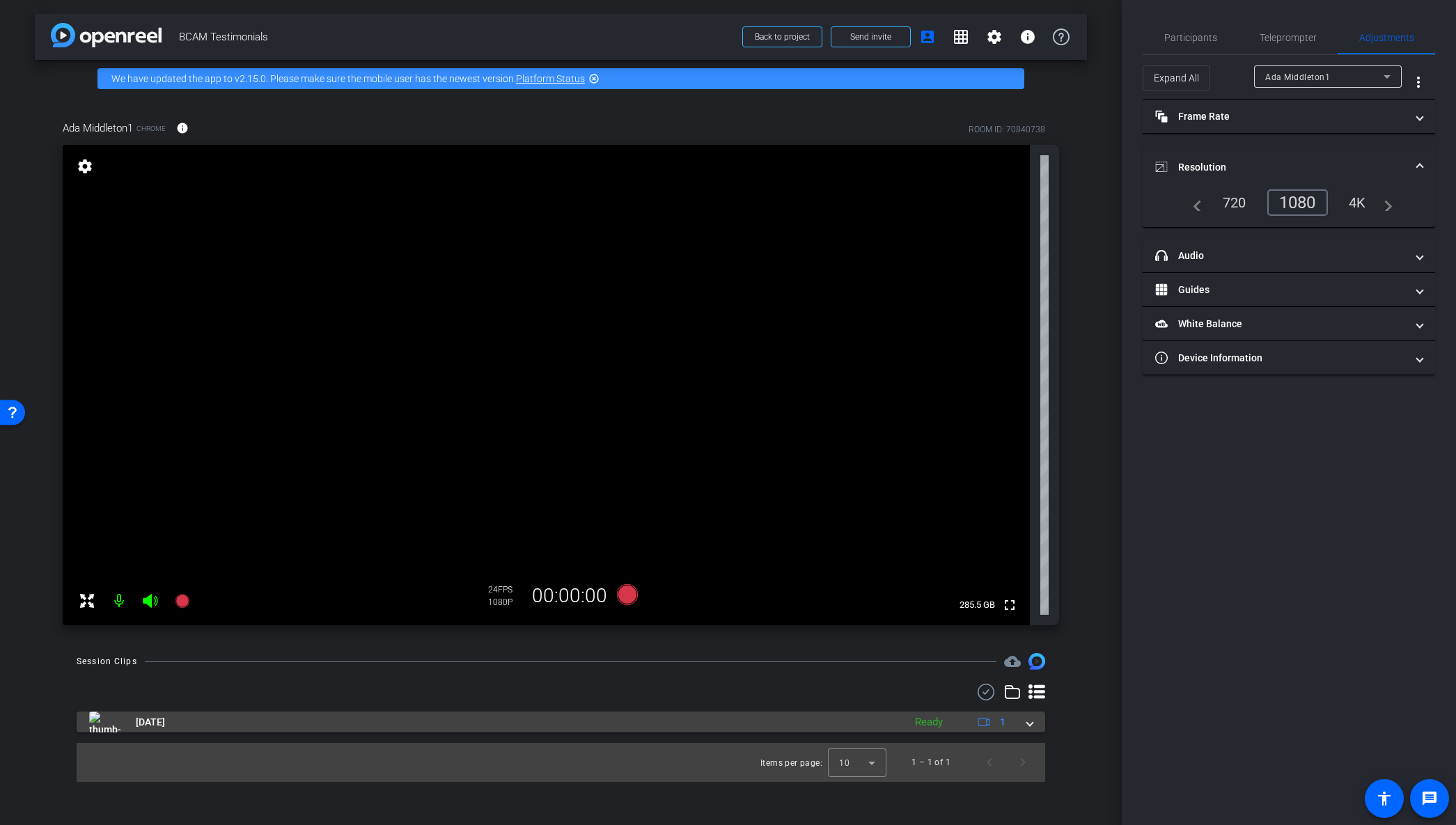
click at [93, 726] on img at bounding box center [105, 722] width 31 height 20
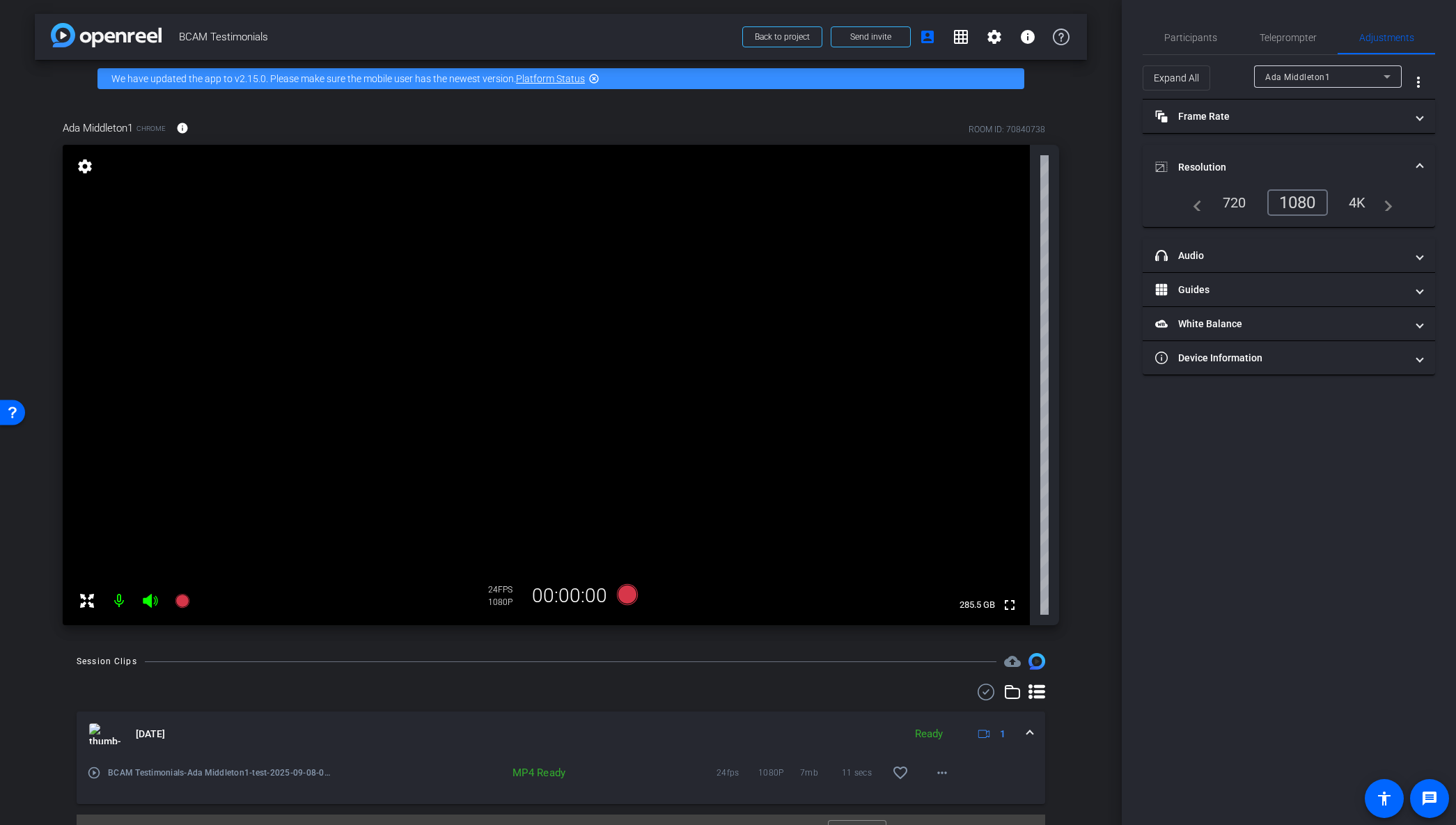
click at [93, 726] on img at bounding box center [105, 733] width 31 height 20
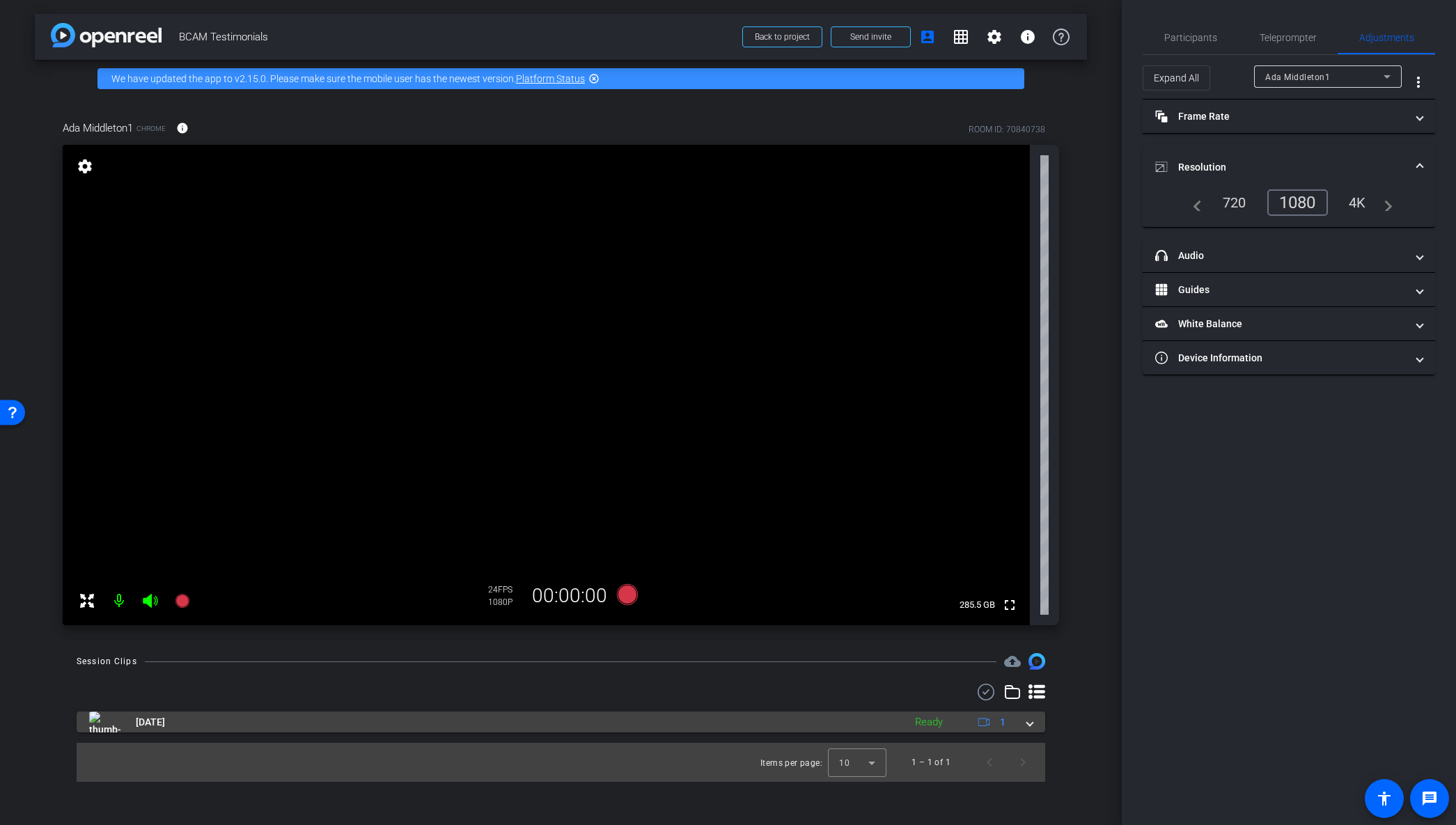
click at [93, 723] on img at bounding box center [105, 722] width 31 height 20
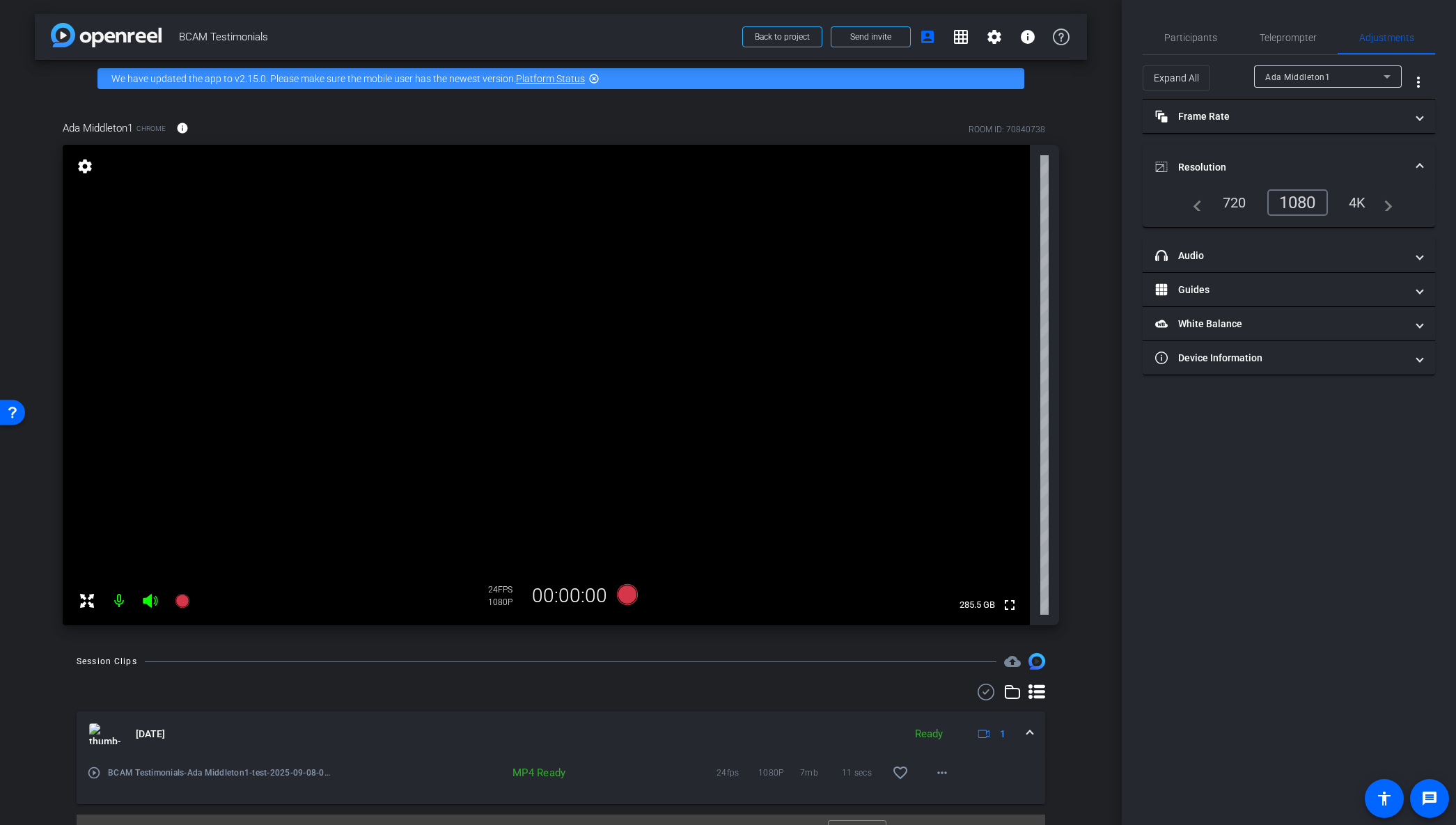
click at [94, 775] on mat-icon "play_circle_outline" at bounding box center [93, 773] width 14 height 14
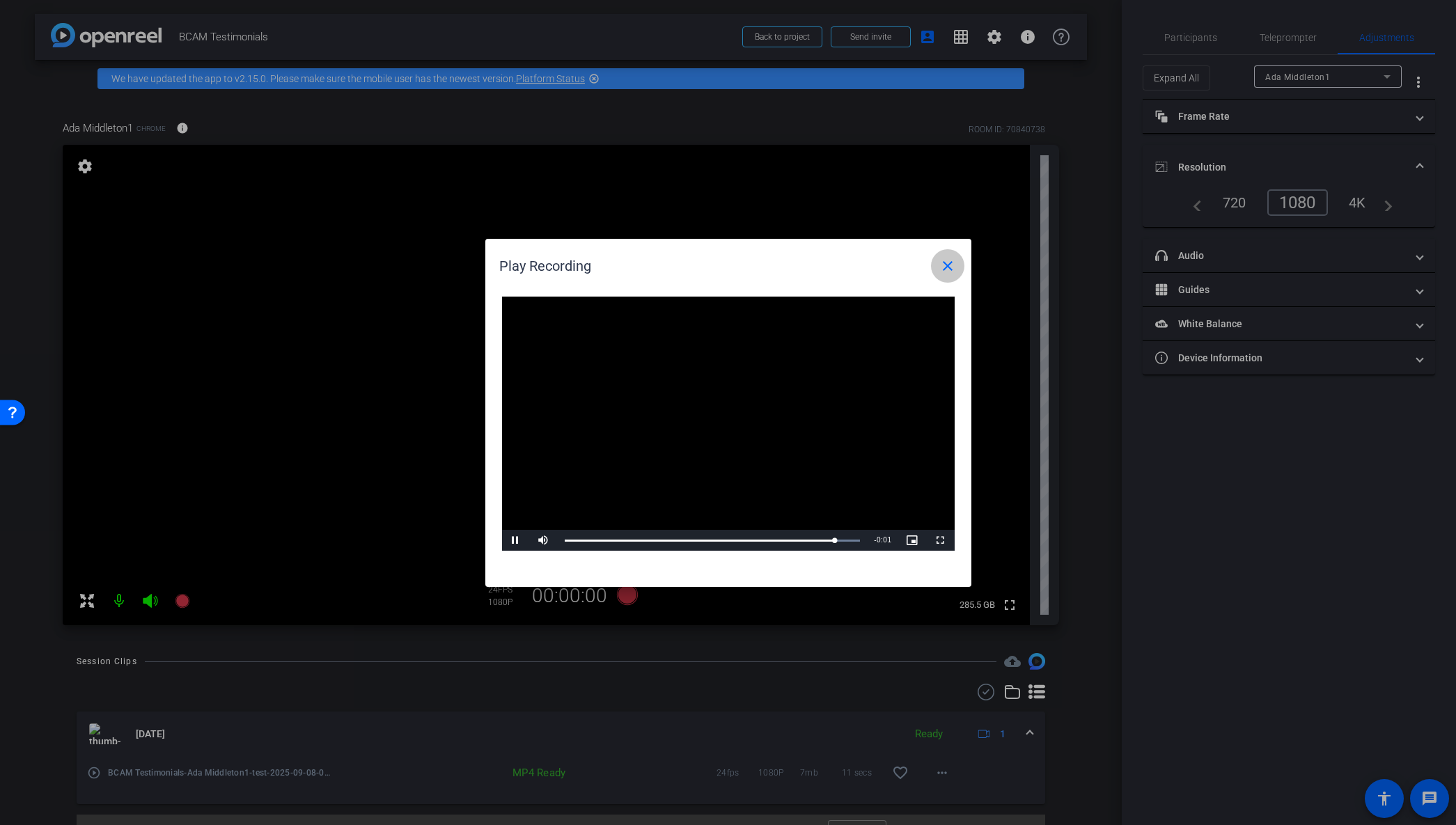
click at [948, 263] on mat-icon "close" at bounding box center [948, 266] width 17 height 17
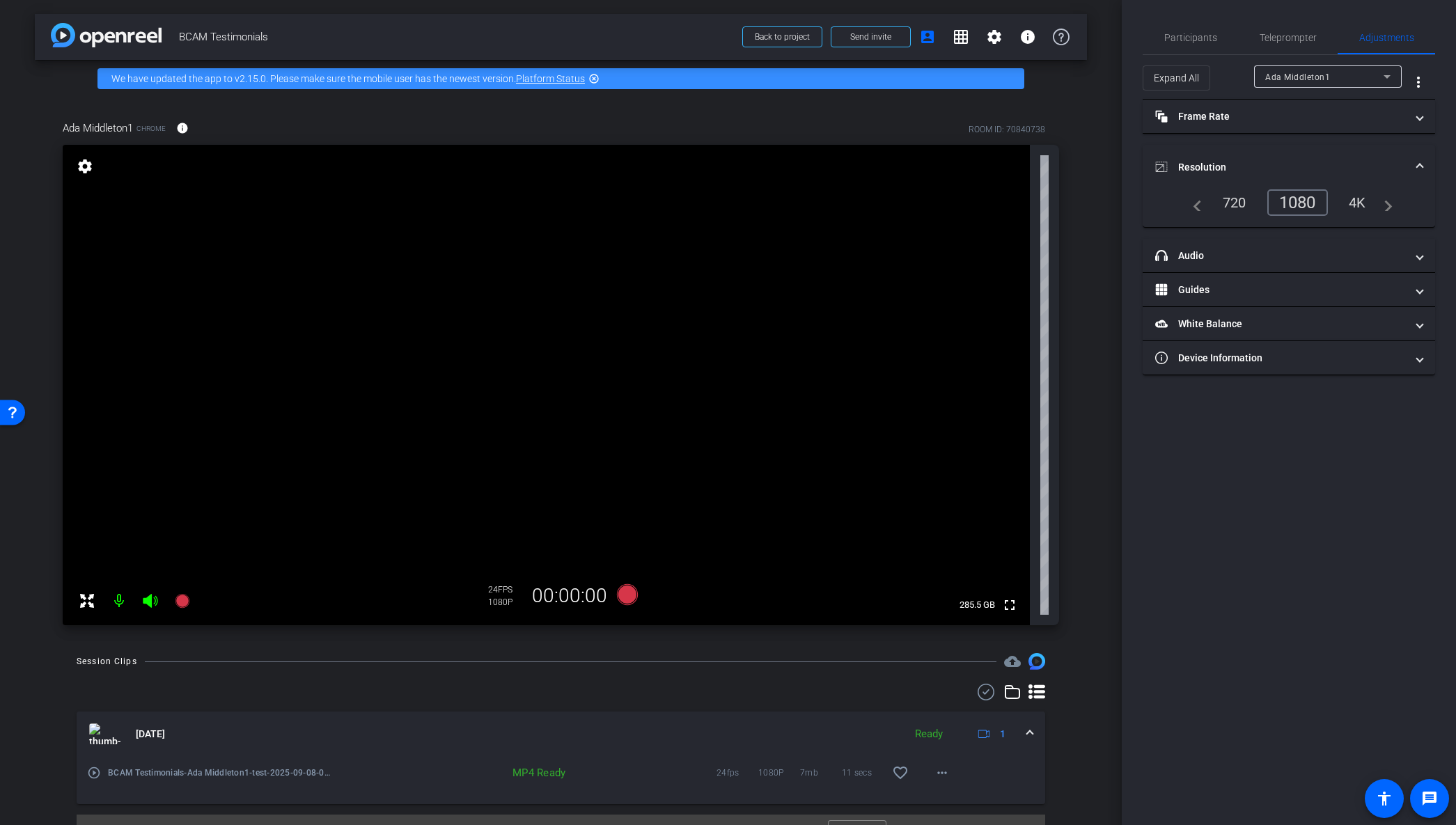
click at [1094, 403] on div "arrow_back BCAM Testimonials Back to project Send invite account_box grid_on se…" at bounding box center [561, 412] width 1122 height 825
click at [1074, 99] on div "Ada Middleton1 Chrome info ROOM ID: 70840738 fullscreen settings 285.5 GB 24 FP…" at bounding box center [561, 368] width 1053 height 542
